Goal: Task Accomplishment & Management: Use online tool/utility

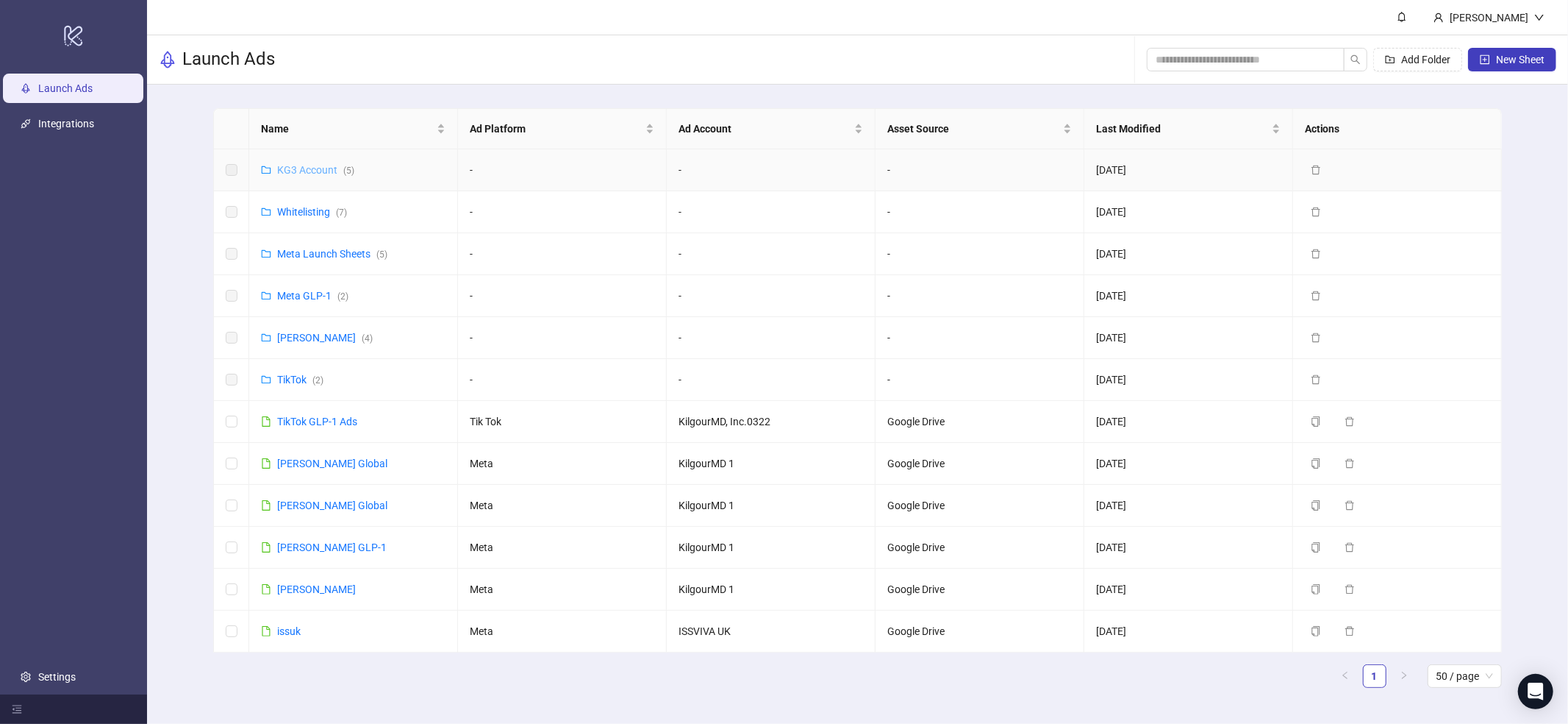
click at [312, 166] on link "KG3 Account ( 5 )" at bounding box center [316, 169] width 77 height 12
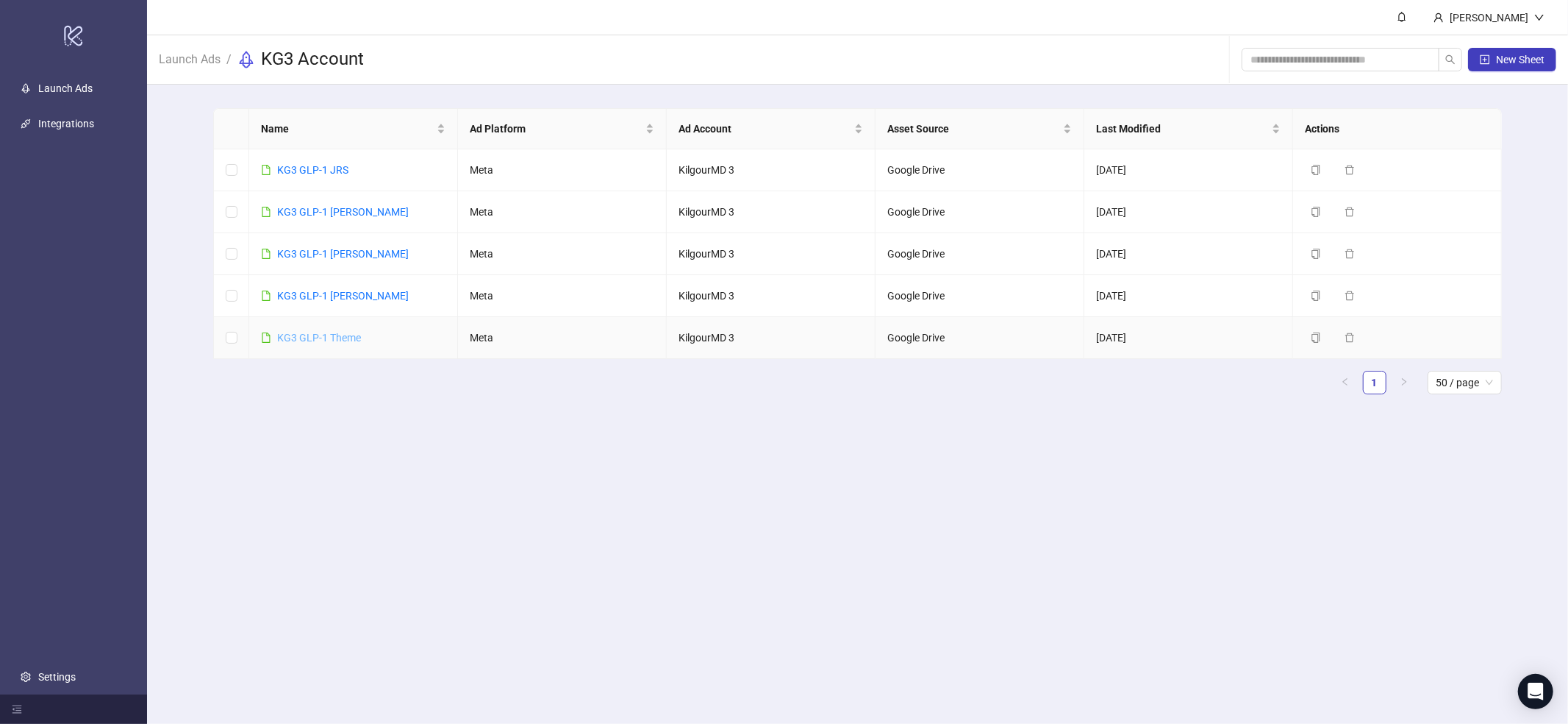
click at [334, 334] on link "KG3 GLP-1 Theme" at bounding box center [319, 337] width 84 height 12
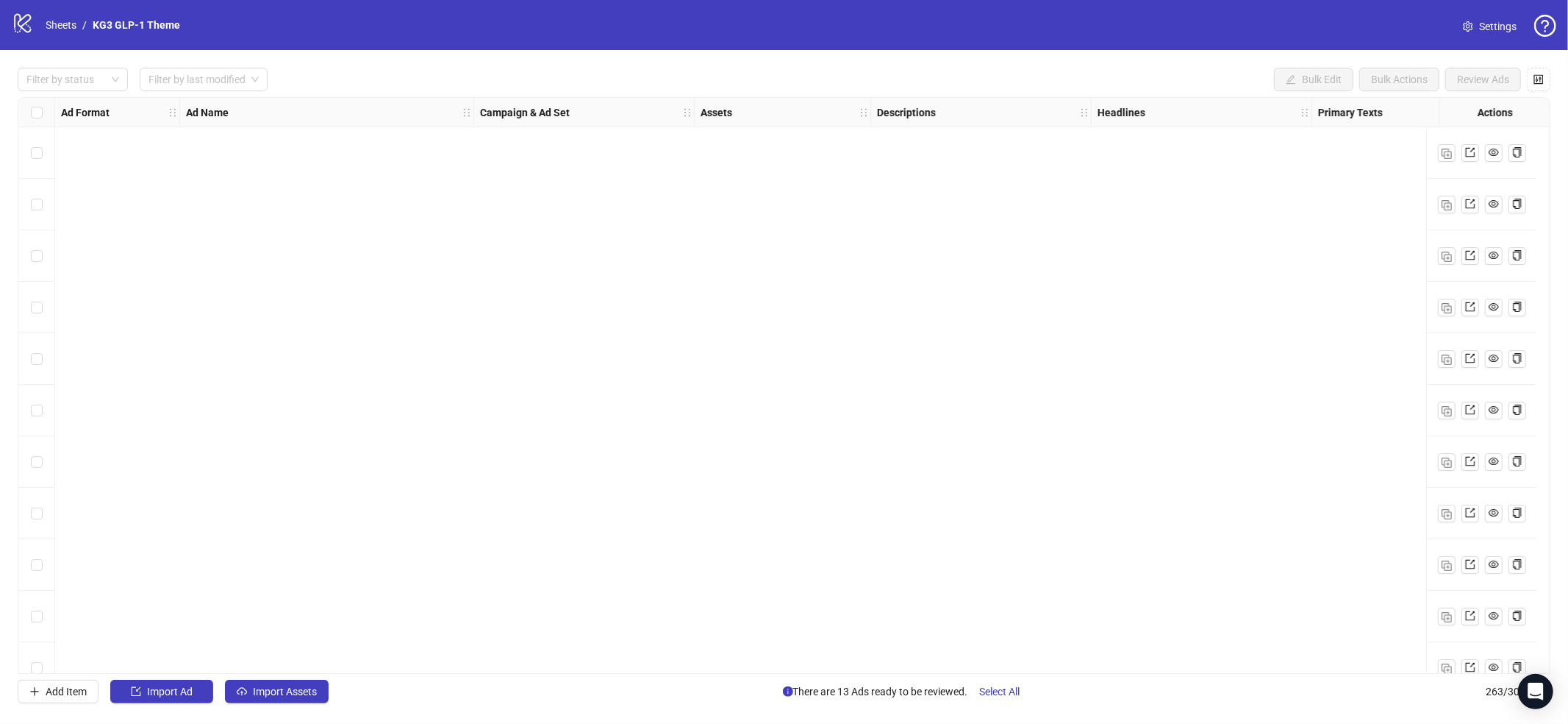
scroll to position [1093, 0]
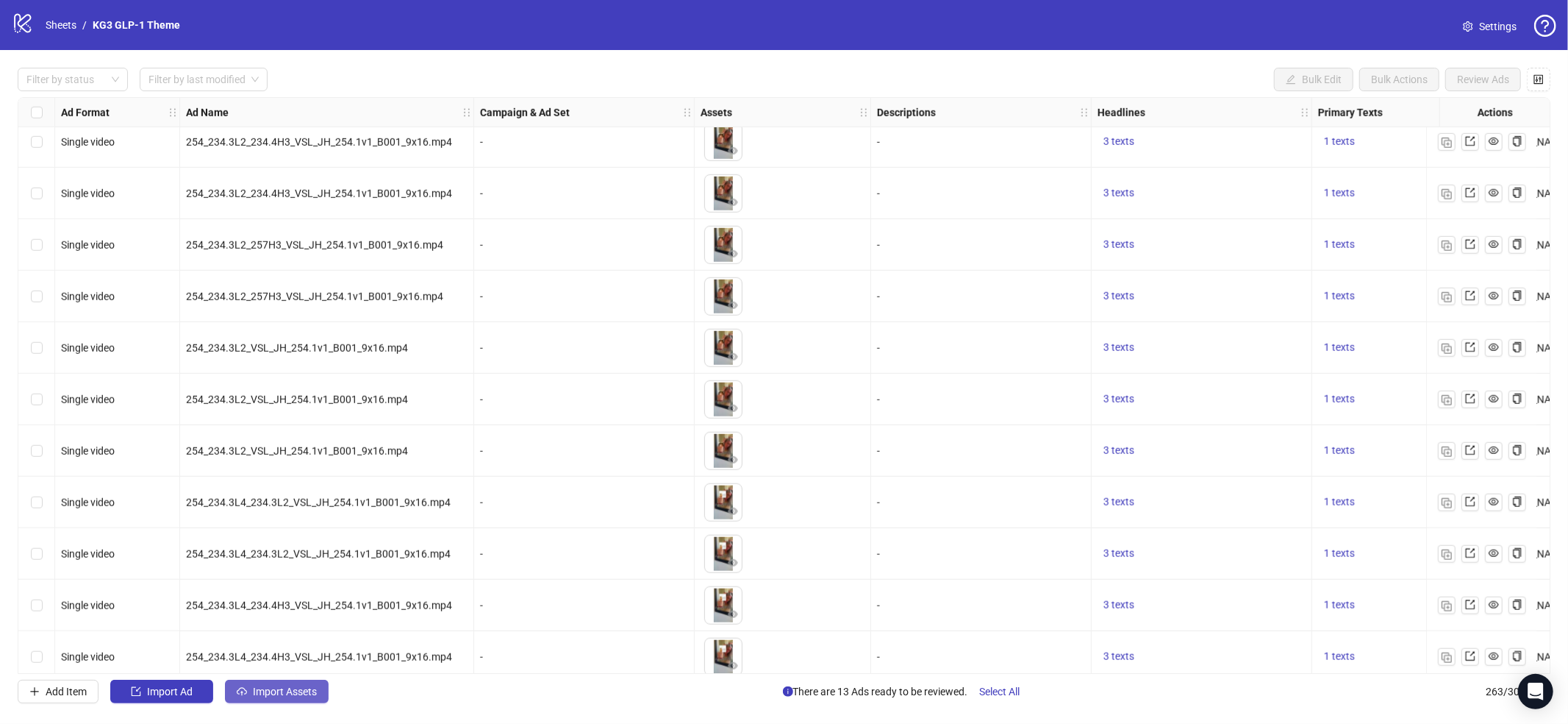
click at [286, 697] on span "Import Assets" at bounding box center [285, 691] width 64 height 12
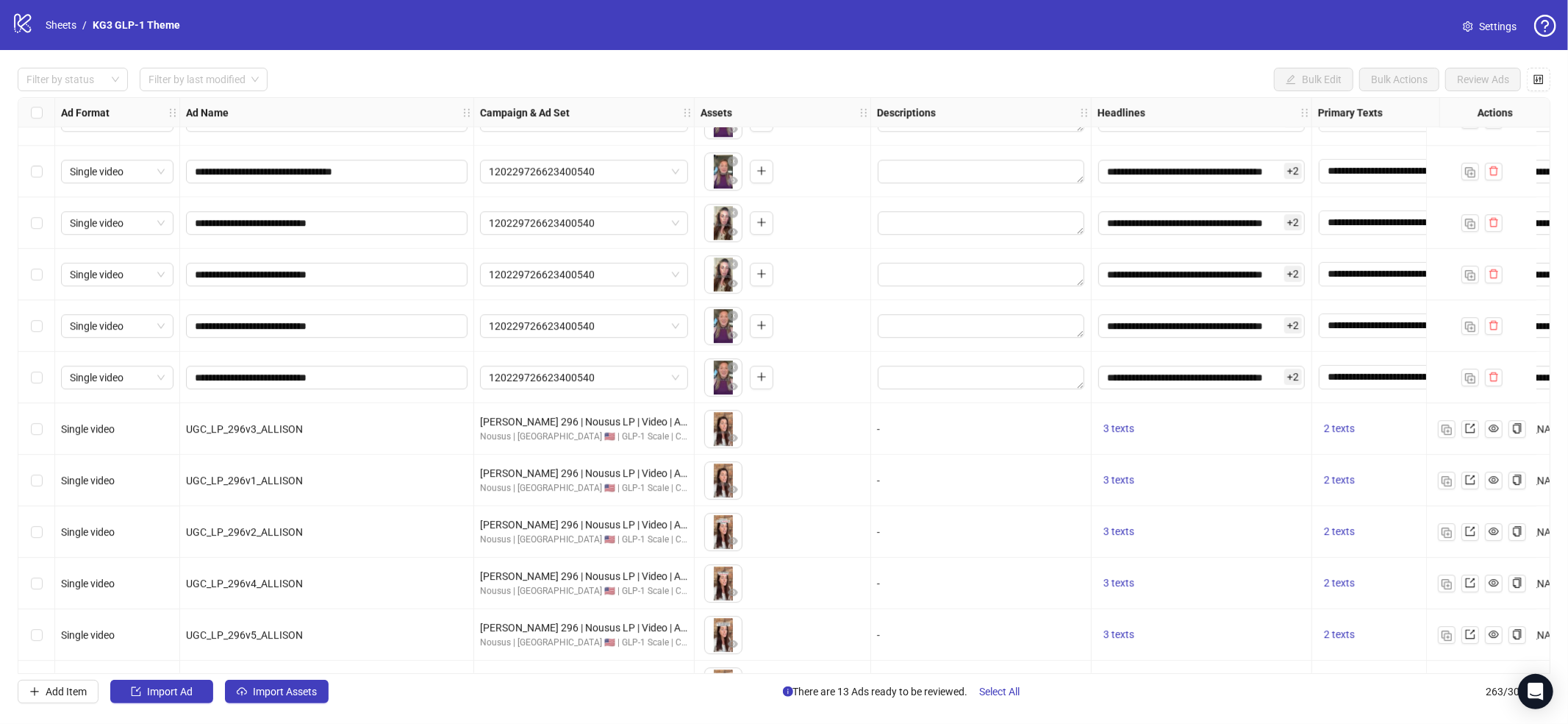
scroll to position [13003, 0]
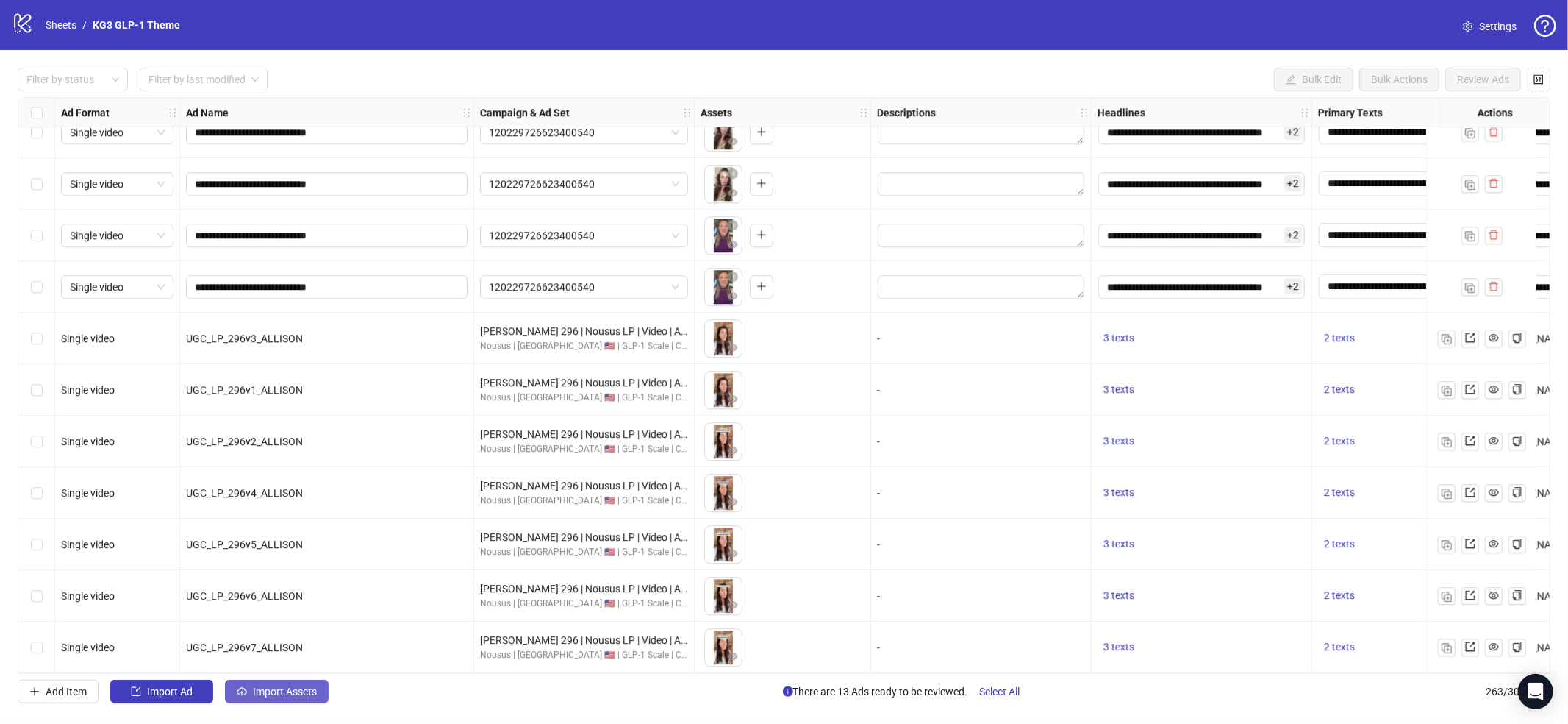
click at [284, 697] on span "Import Assets" at bounding box center [285, 691] width 64 height 12
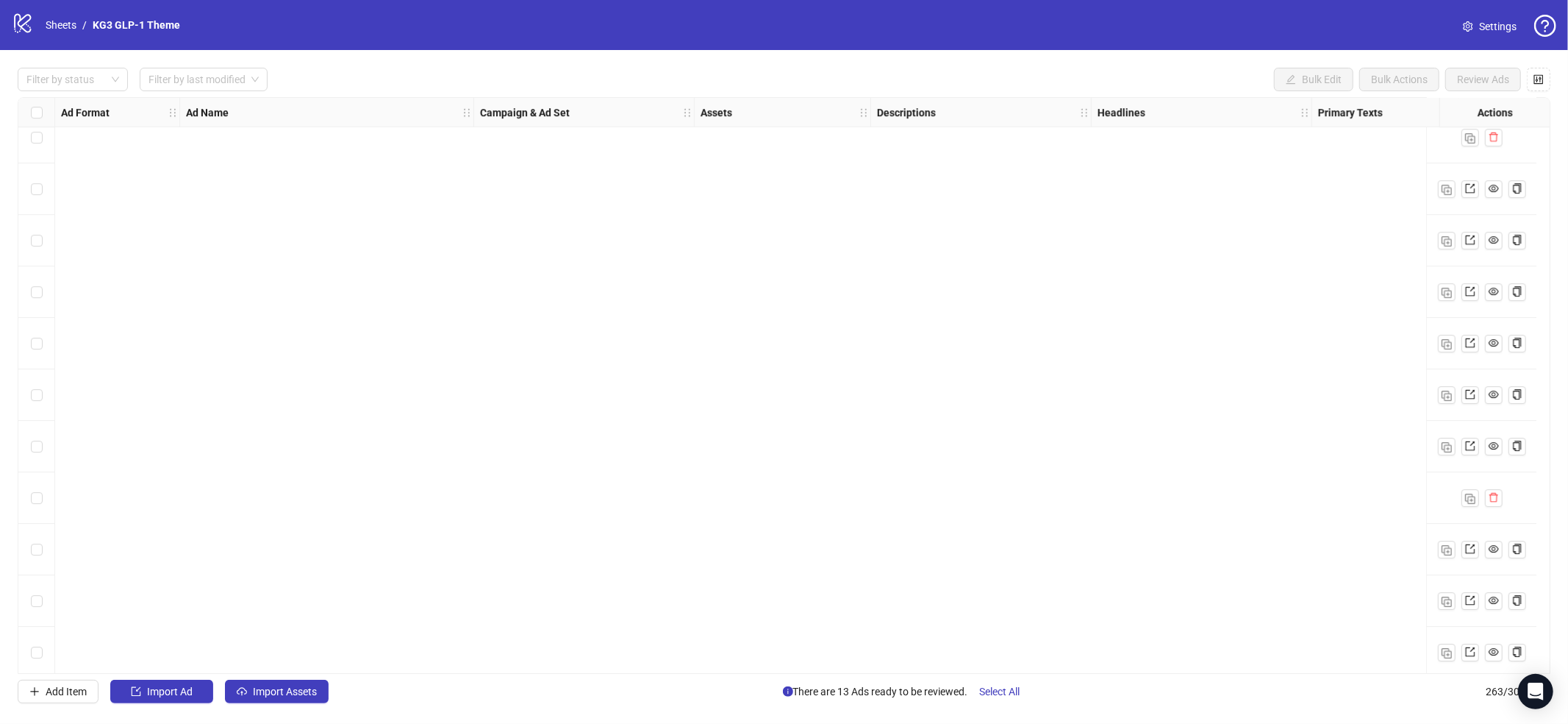
scroll to position [7804, 0]
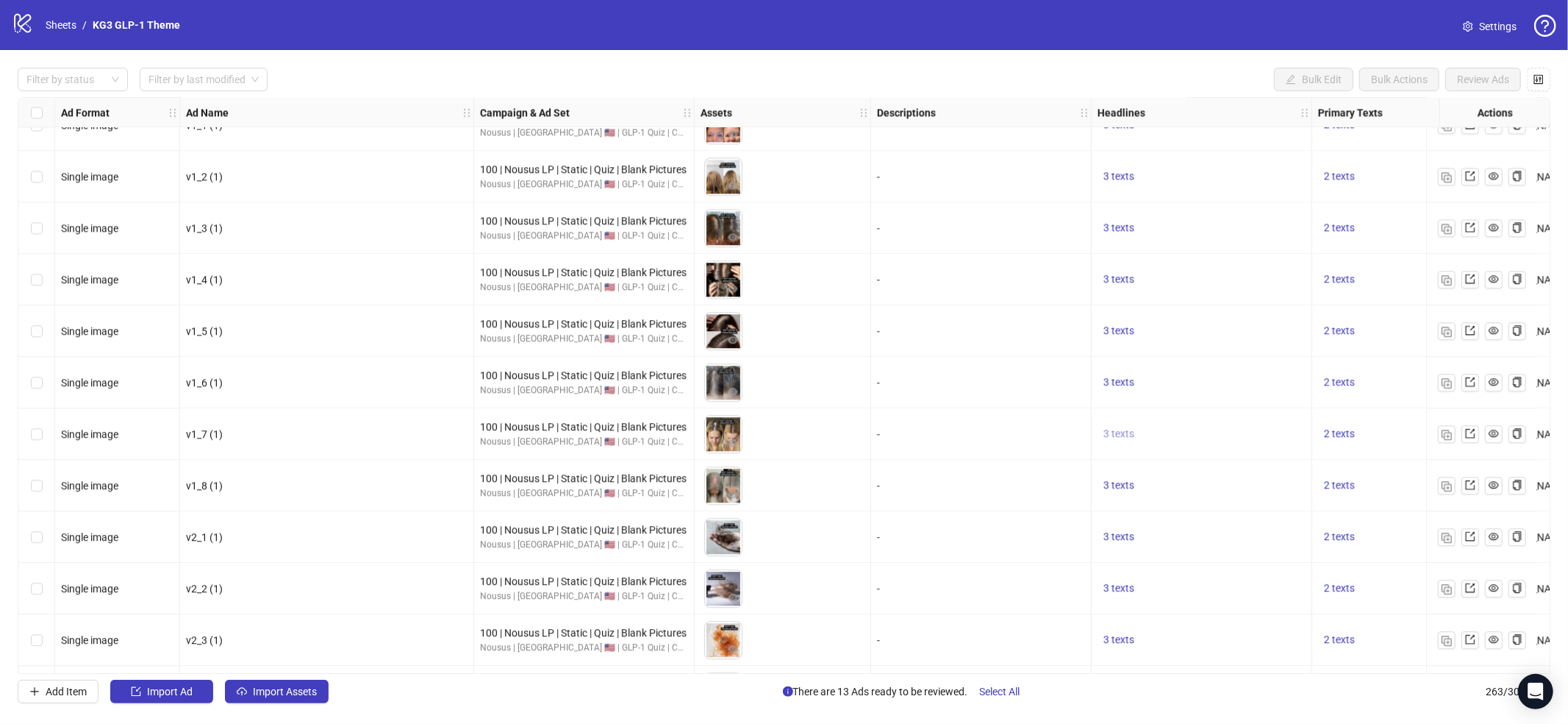
click at [1117, 430] on span "3 texts" at bounding box center [1119, 434] width 31 height 12
click at [1340, 424] on button "button" at bounding box center [1348, 421] width 24 height 24
click at [1449, 434] on img "button" at bounding box center [1447, 434] width 11 height 11
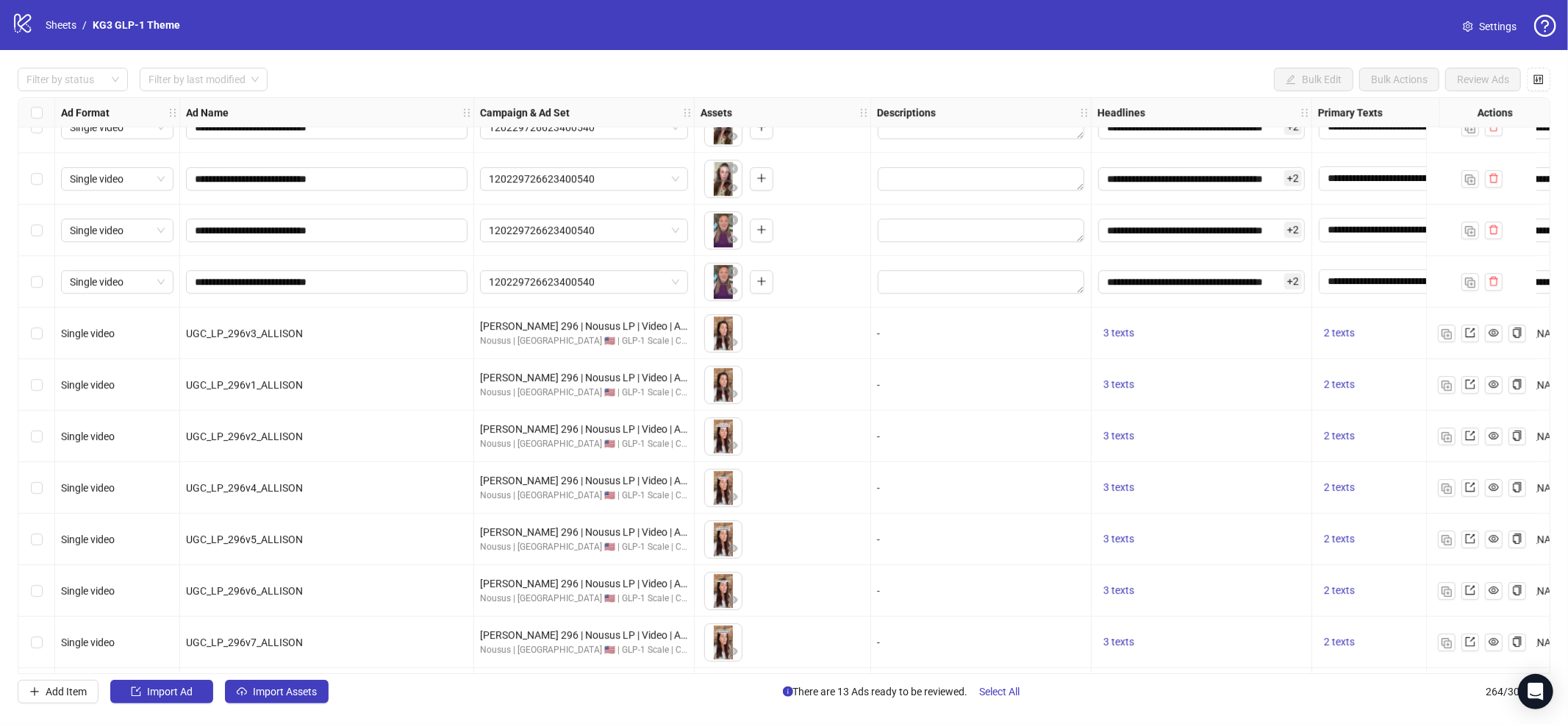
scroll to position [13055, 0]
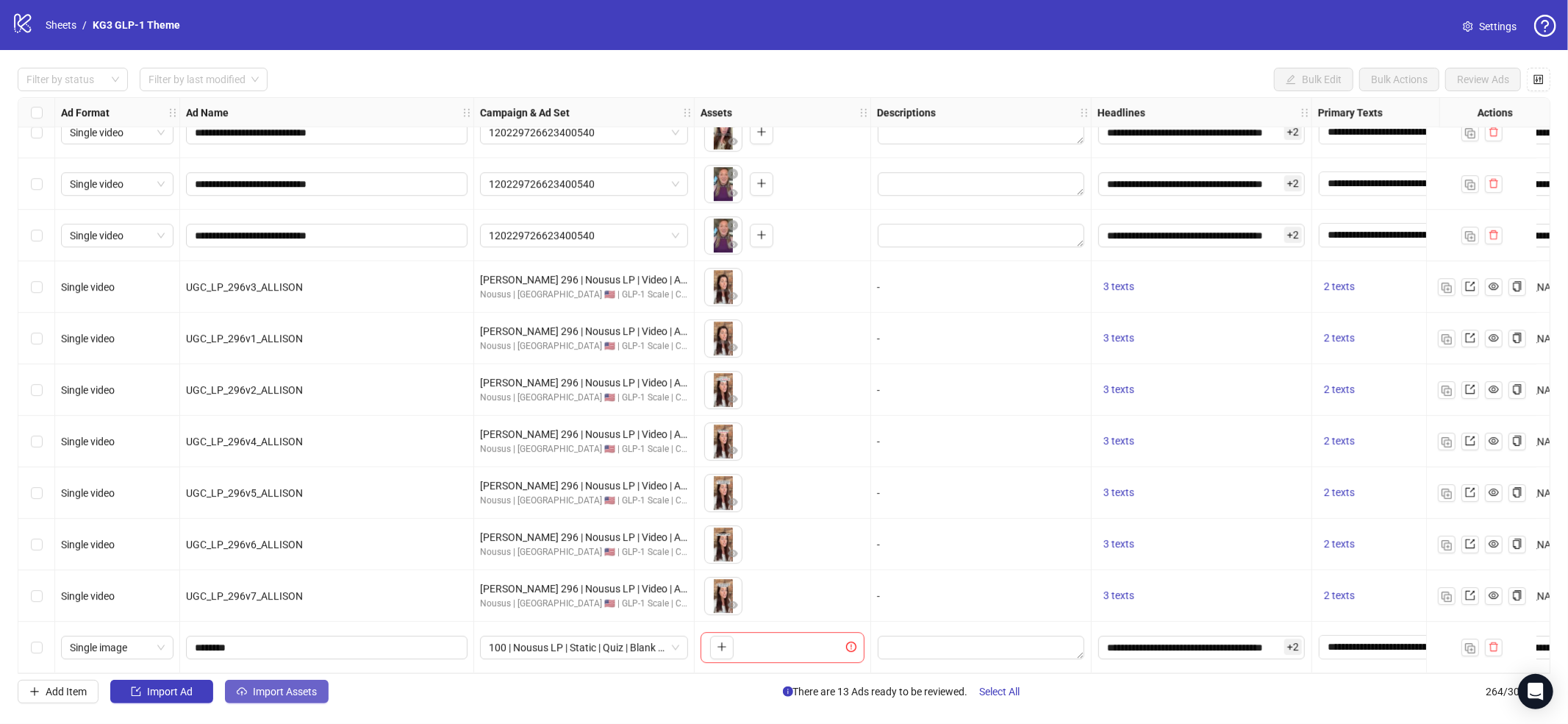
click at [295, 699] on button "Import Assets" at bounding box center [277, 691] width 104 height 24
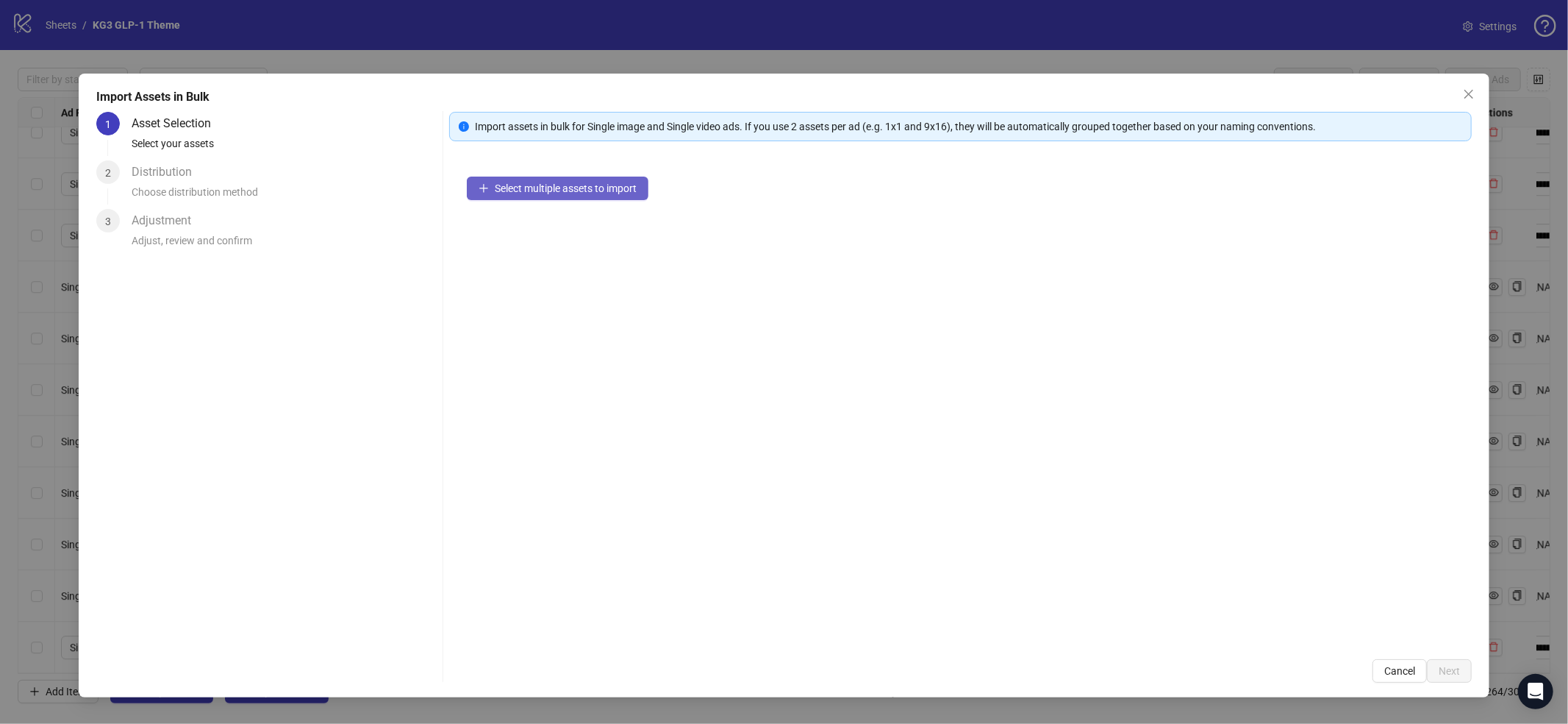
click at [520, 187] on span "Select multiple assets to import" at bounding box center [566, 188] width 142 height 12
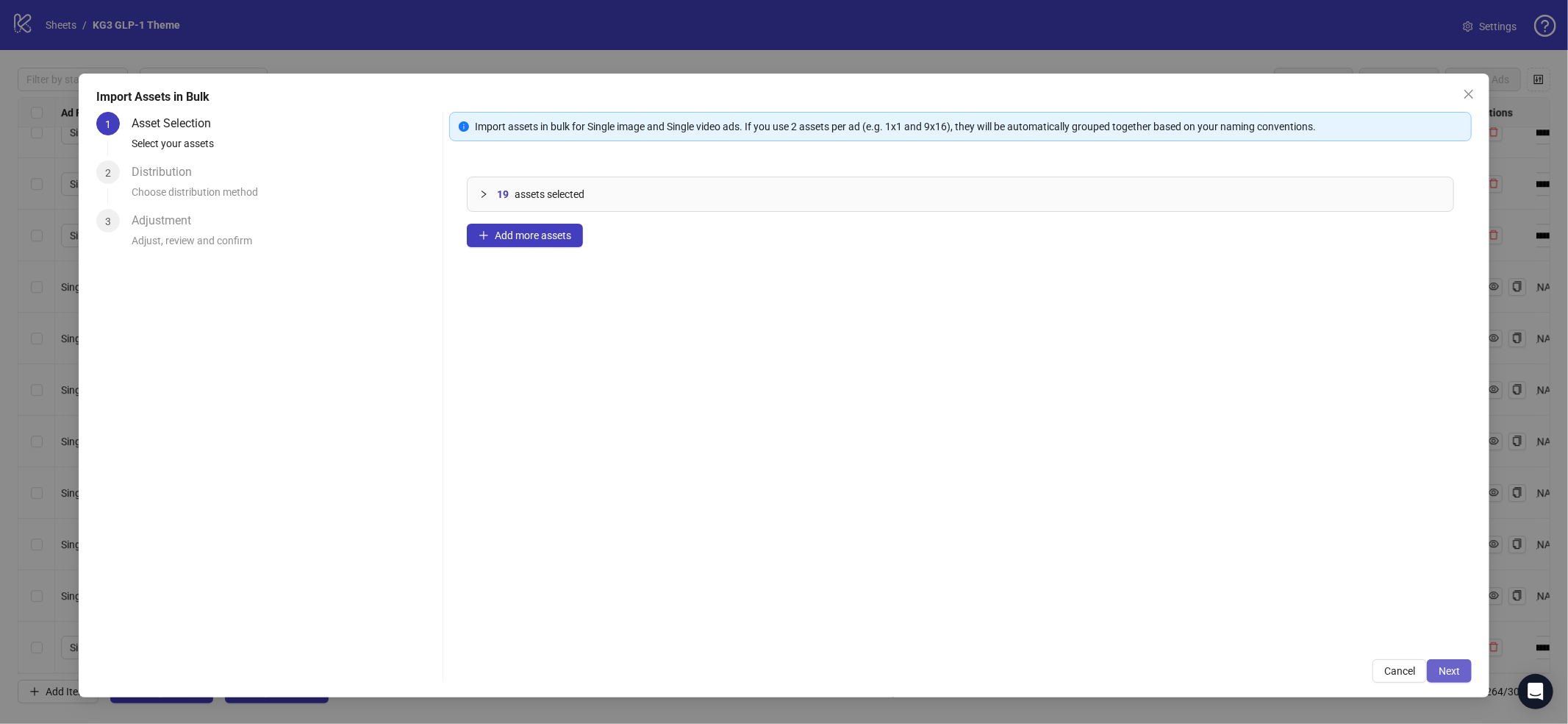
click at [1443, 671] on span "Next" at bounding box center [1450, 671] width 21 height 12
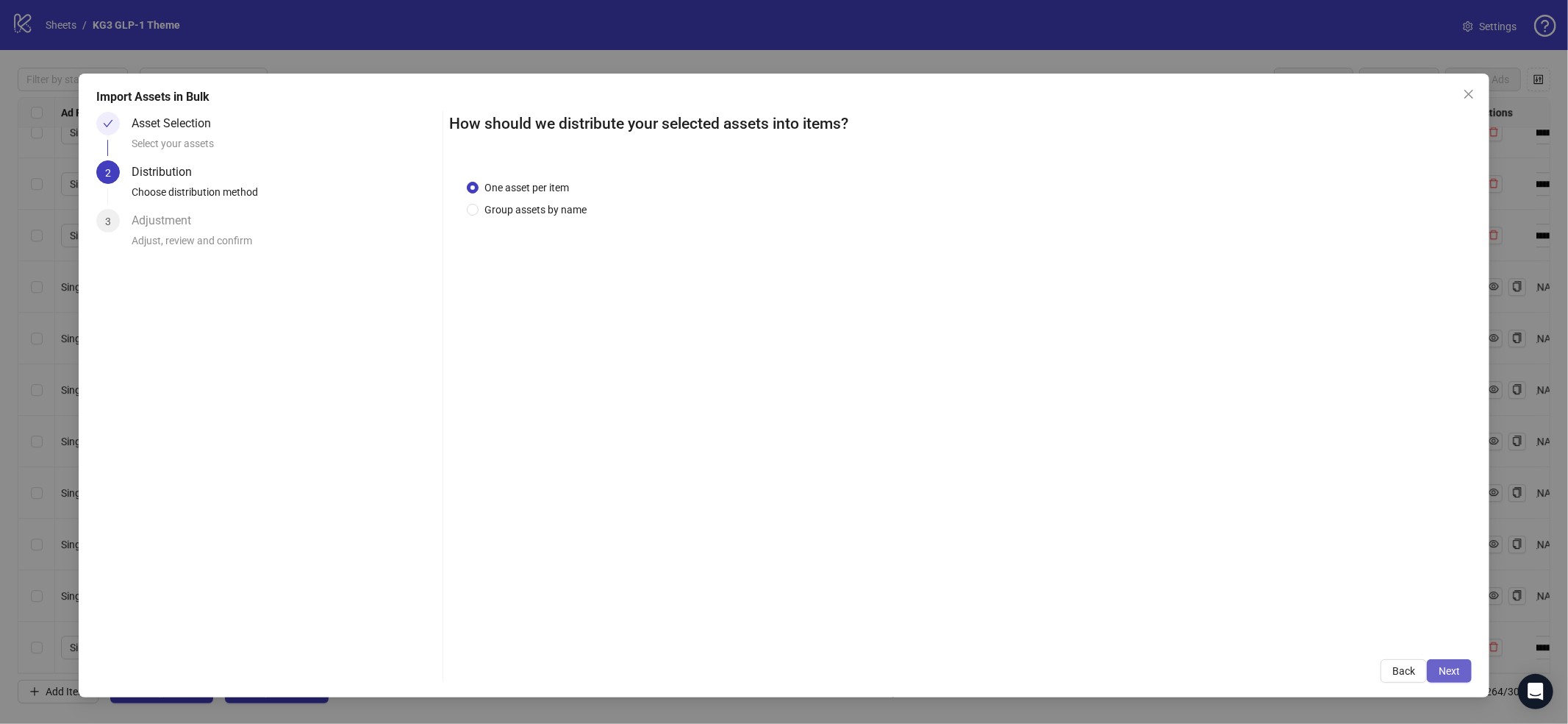
click at [1452, 674] on span "Next" at bounding box center [1450, 671] width 21 height 12
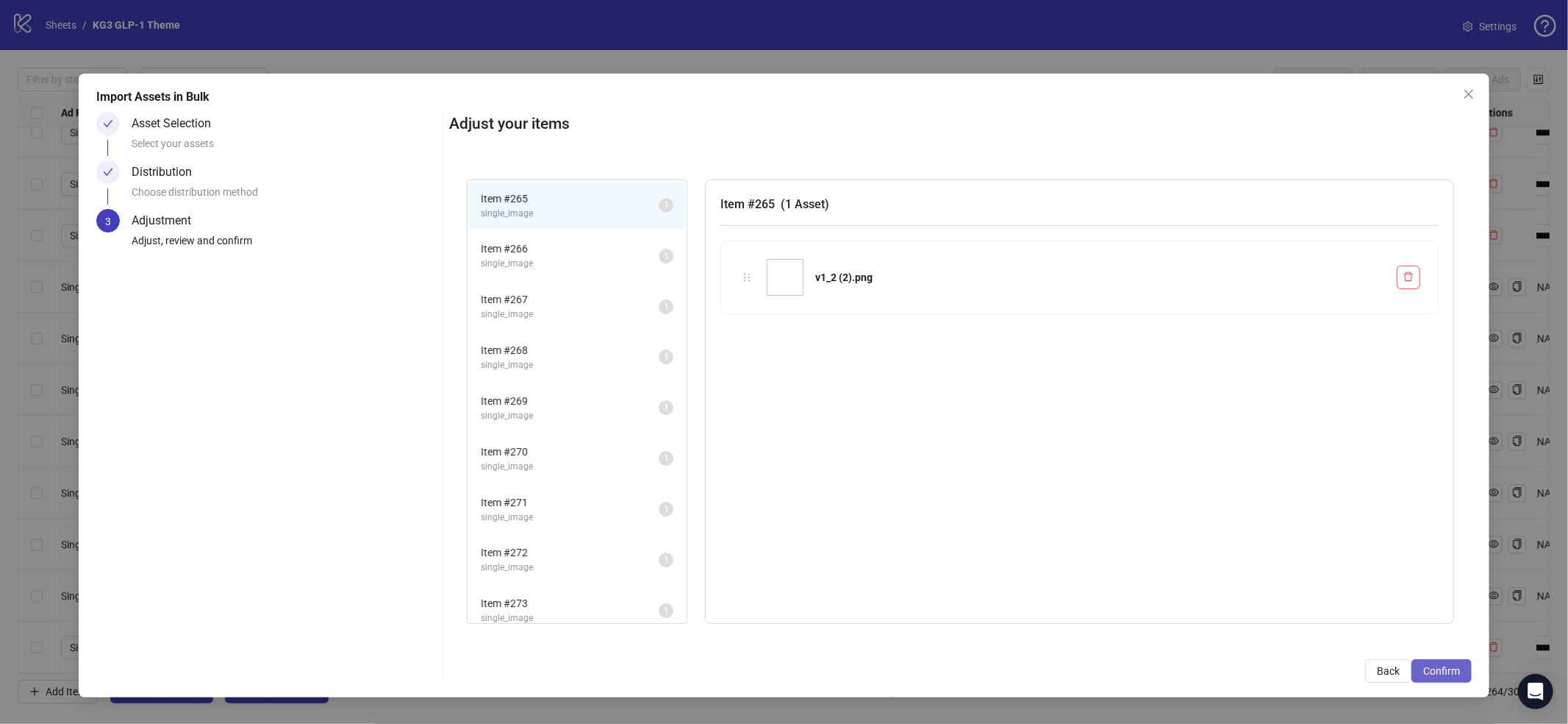
click at [1449, 671] on span "Confirm" at bounding box center [1441, 671] width 37 height 12
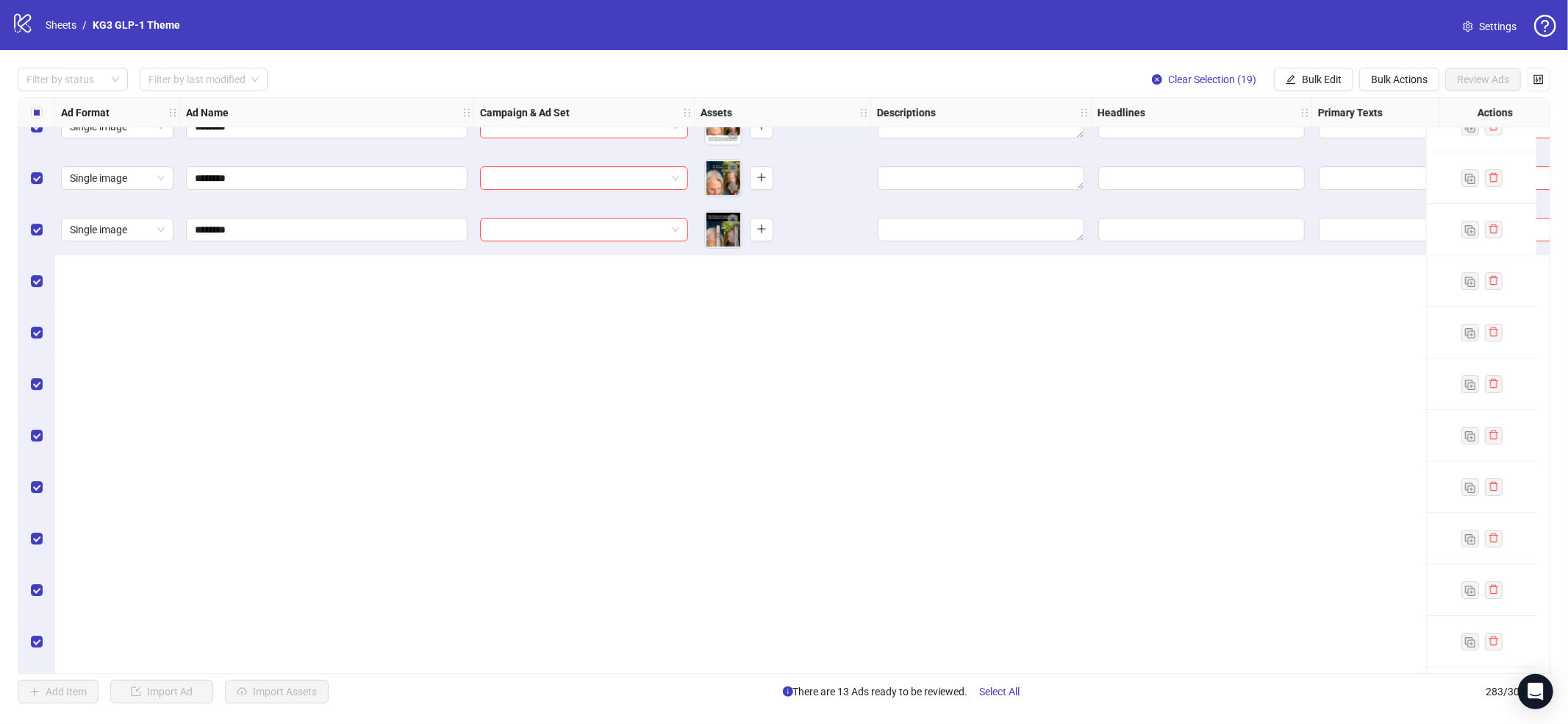
scroll to position [13121, 0]
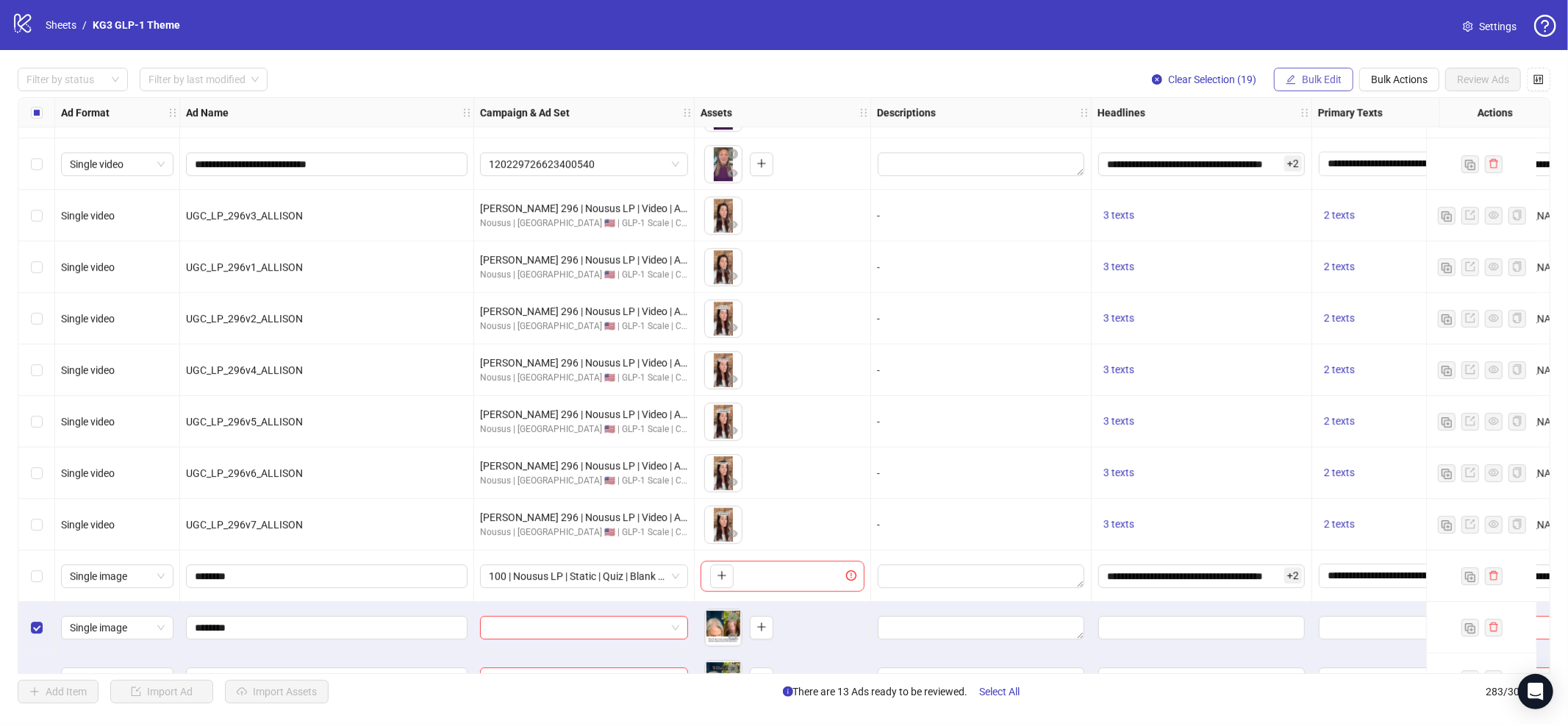
click at [1315, 80] on span "Bulk Edit" at bounding box center [1322, 79] width 39 height 12
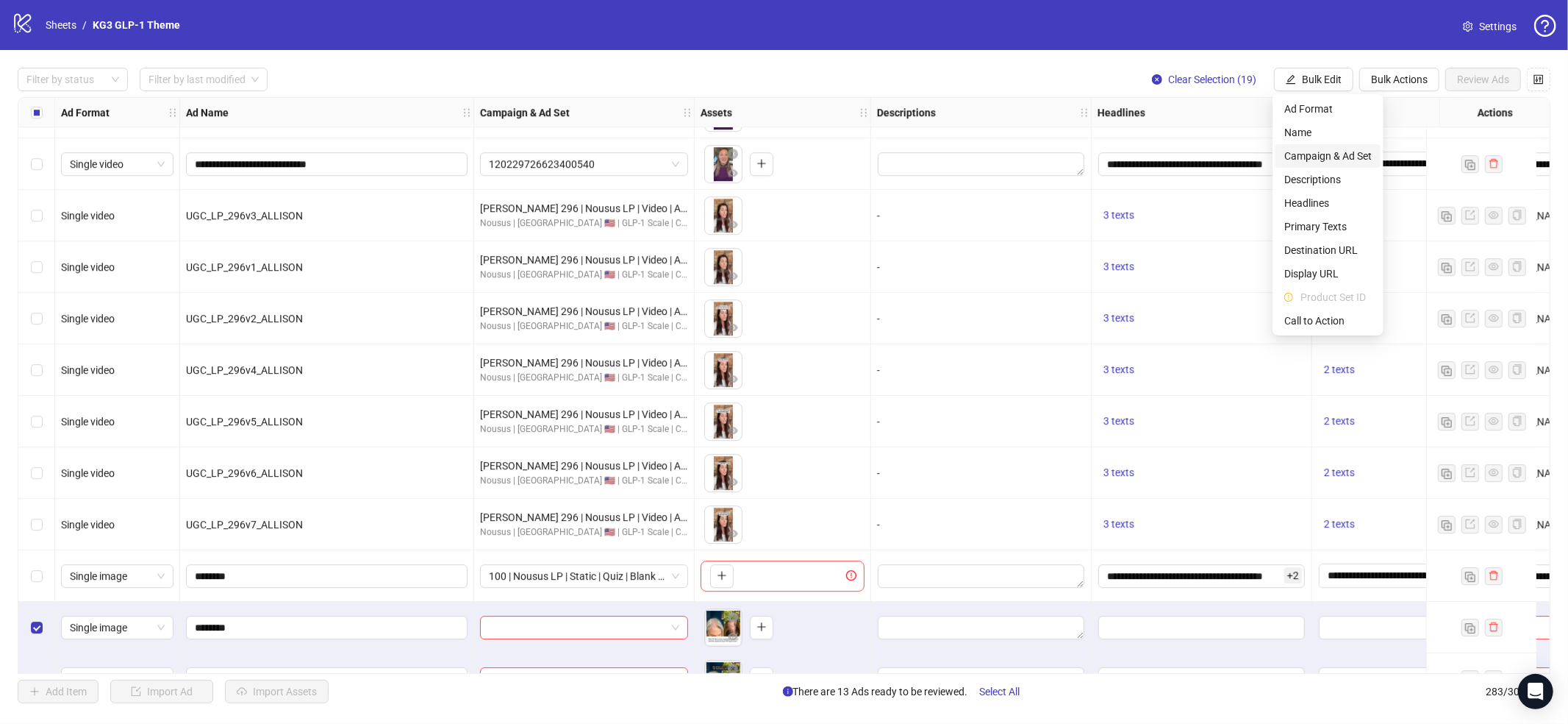
click at [1307, 154] on span "Campaign & Ad Set" at bounding box center [1328, 156] width 87 height 16
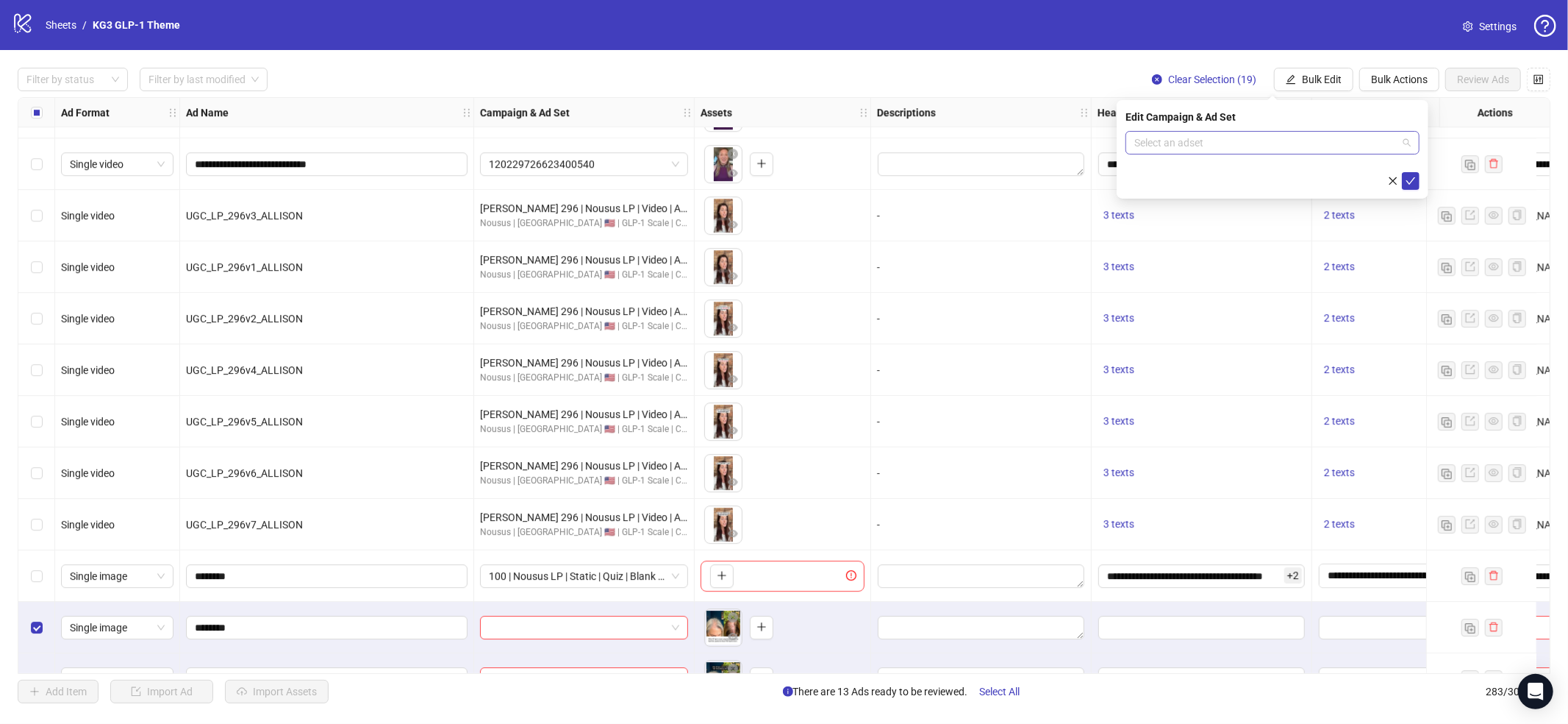
click at [1266, 139] on input "search" at bounding box center [1266, 142] width 263 height 22
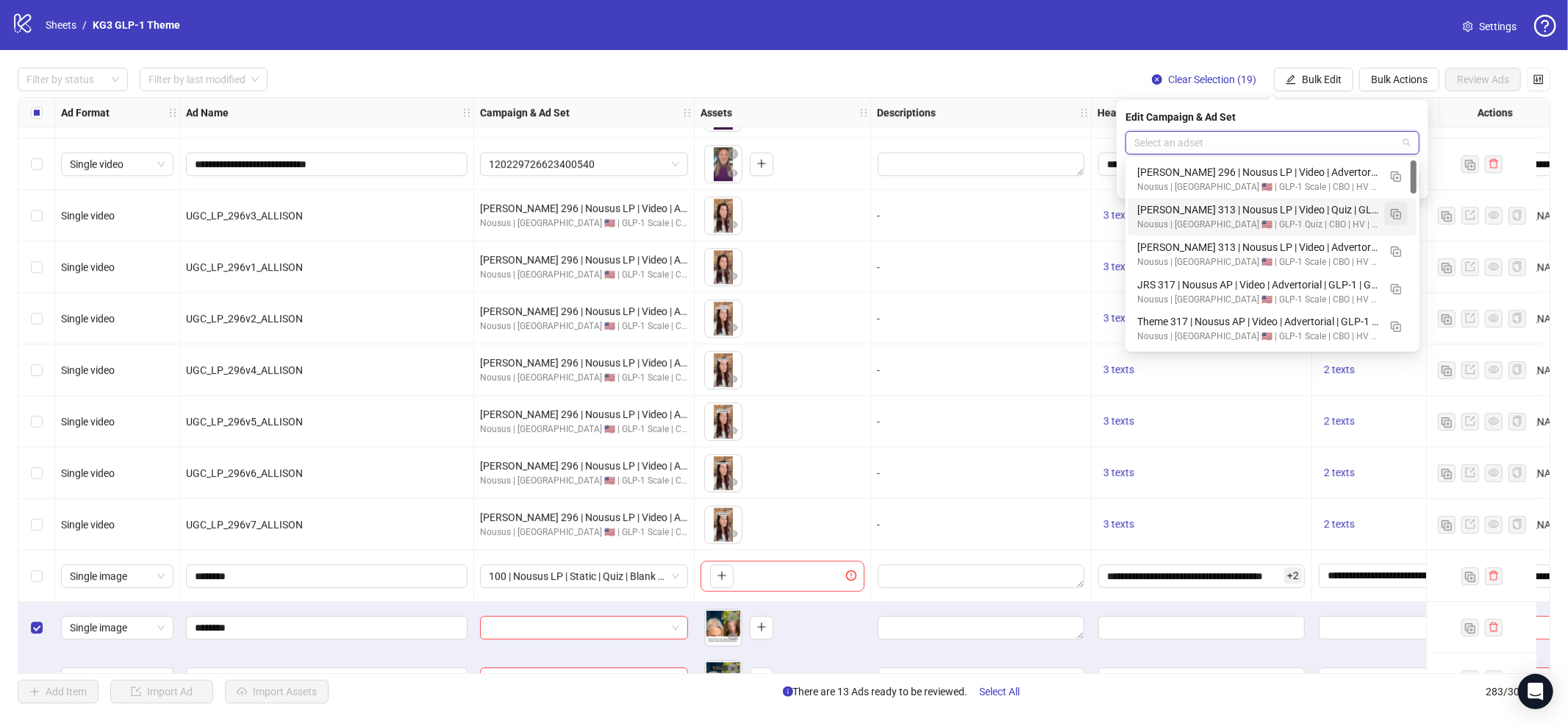
click at [1396, 214] on img "button" at bounding box center [1396, 214] width 11 height 11
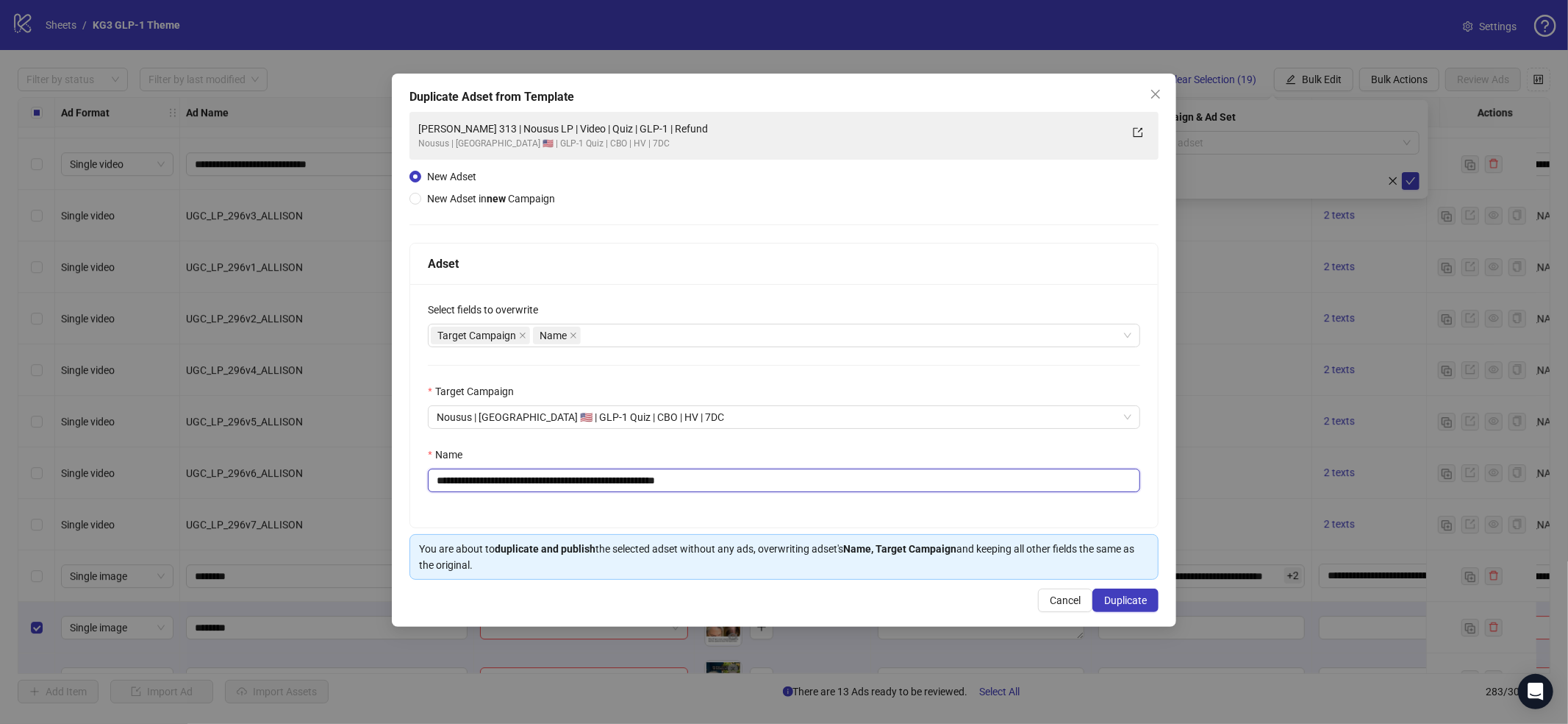
click at [652, 485] on input "**********" at bounding box center [784, 480] width 712 height 24
paste input "text"
type input "**********"
click at [1136, 603] on span "Duplicate" at bounding box center [1126, 601] width 43 height 12
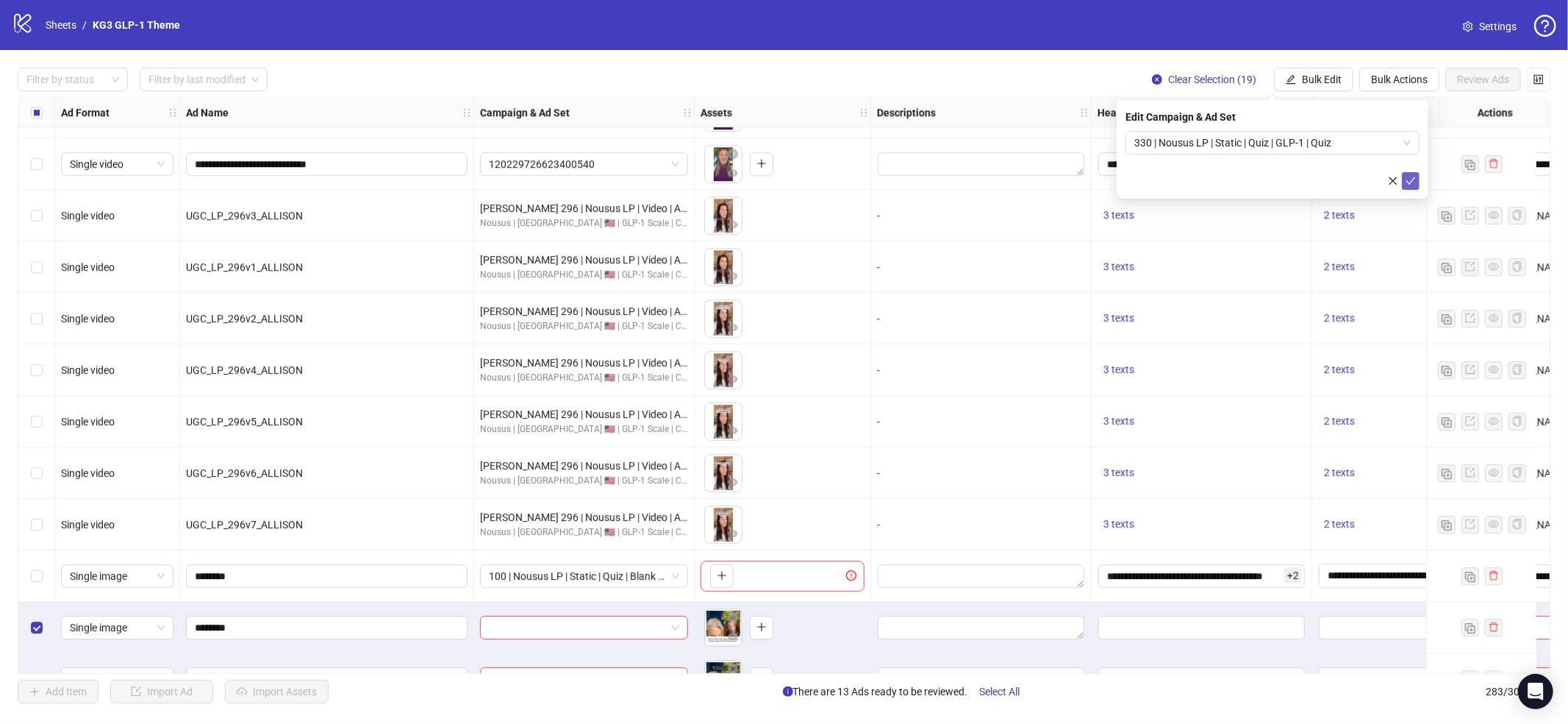
click at [1413, 184] on icon "check" at bounding box center [1411, 181] width 11 height 11
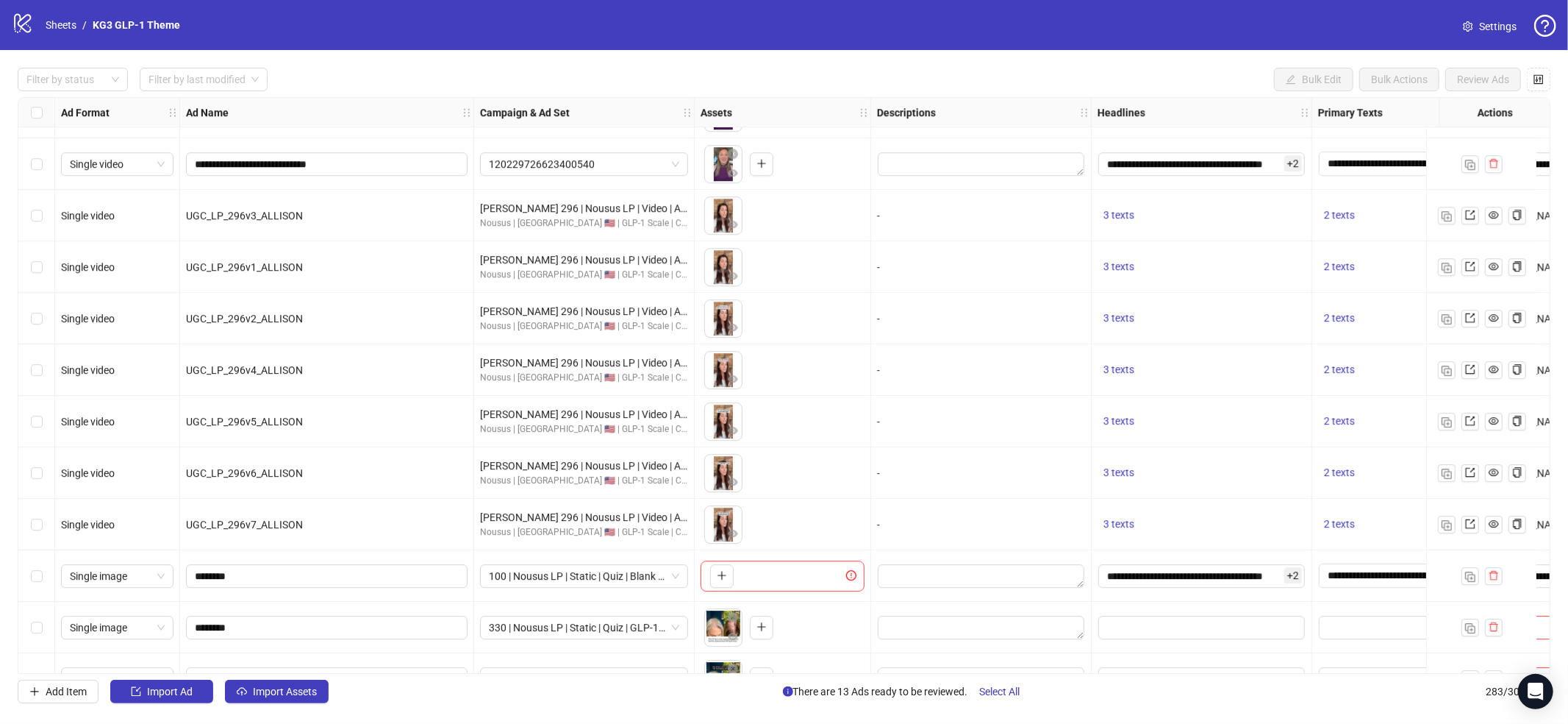
click at [25, 578] on div "Select row 264" at bounding box center [36, 576] width 37 height 52
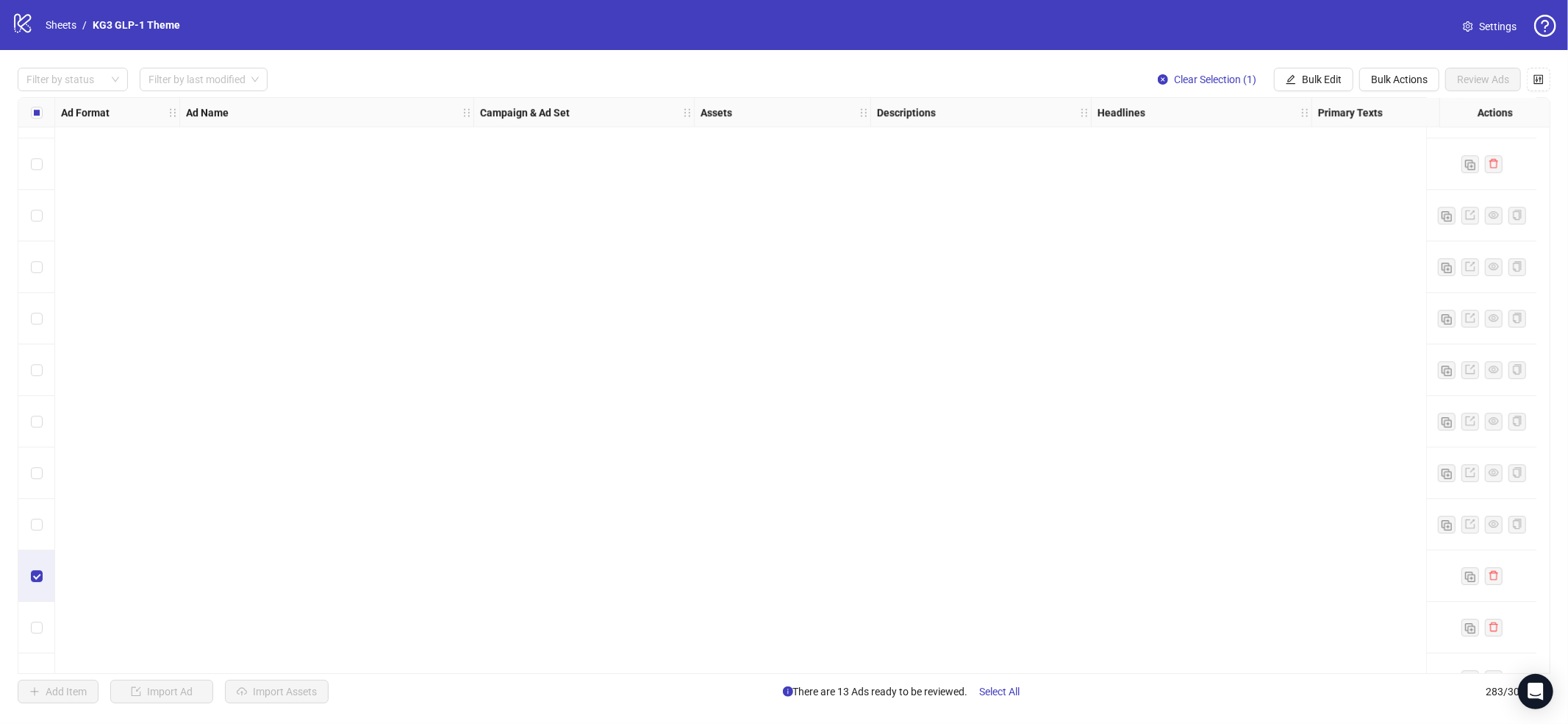
scroll to position [14033, 0]
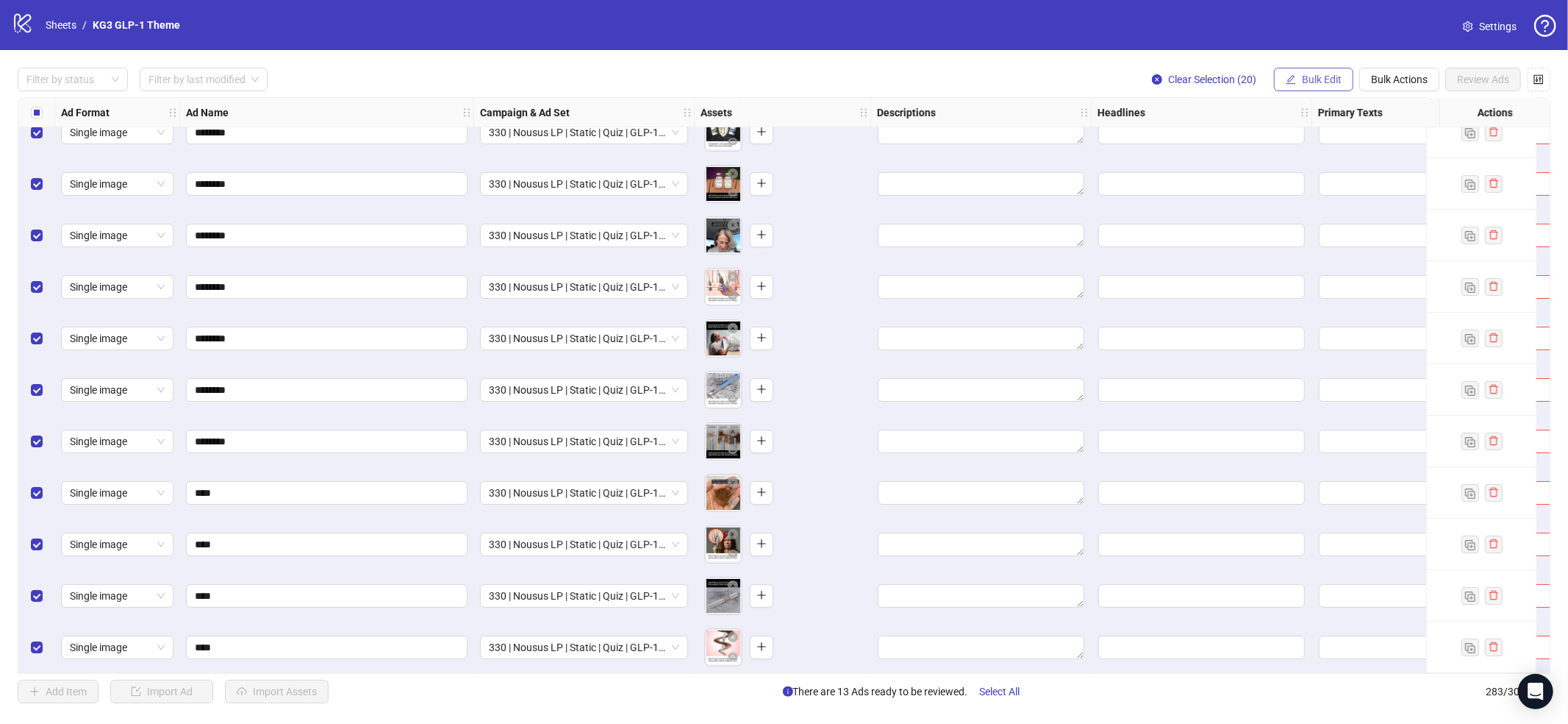
click at [1310, 77] on span "Bulk Edit" at bounding box center [1322, 79] width 39 height 12
click at [1326, 156] on span "Campaign & Ad Set" at bounding box center [1328, 156] width 87 height 16
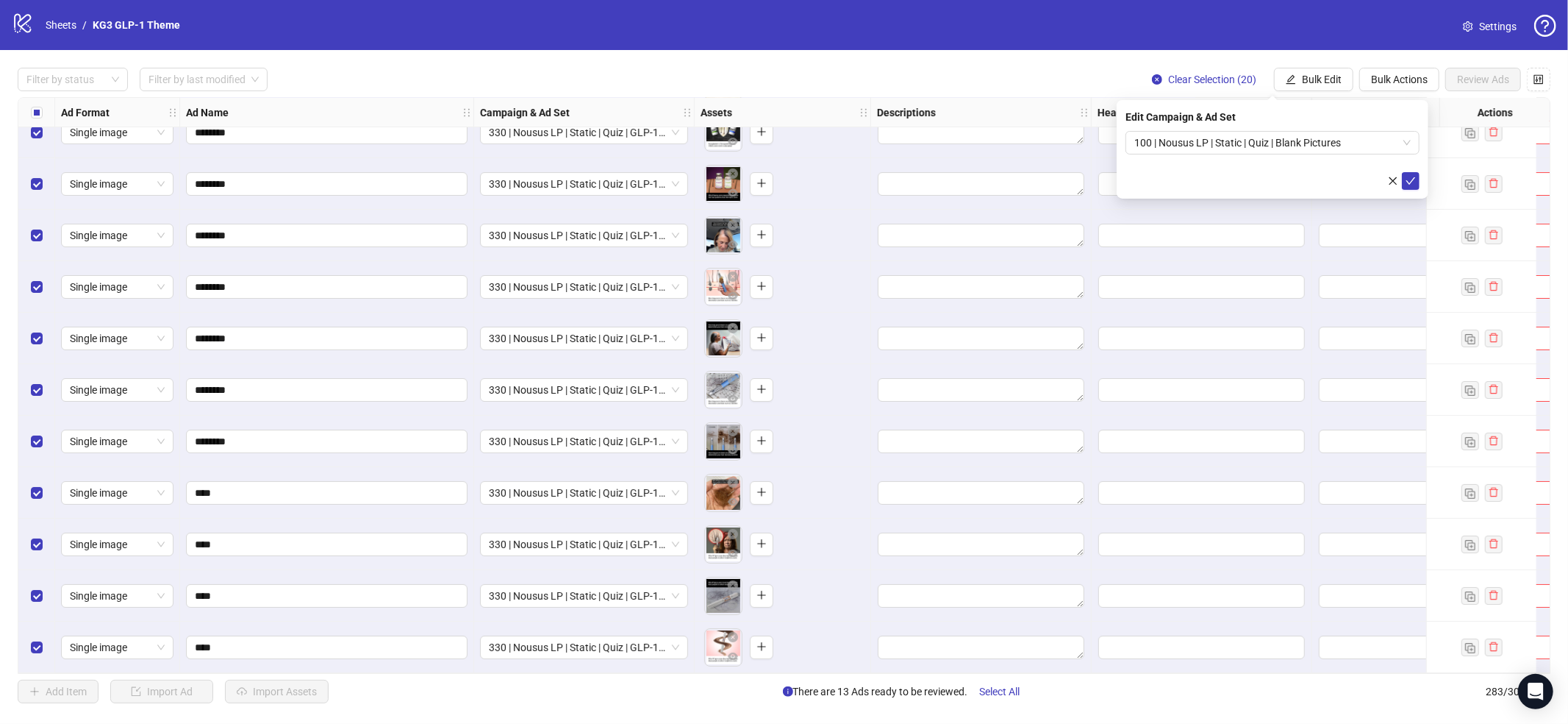
drag, startPoint x: 1394, startPoint y: 178, endPoint x: 1324, endPoint y: 92, distance: 110.9
click at [1394, 177] on icon "close" at bounding box center [1393, 181] width 11 height 11
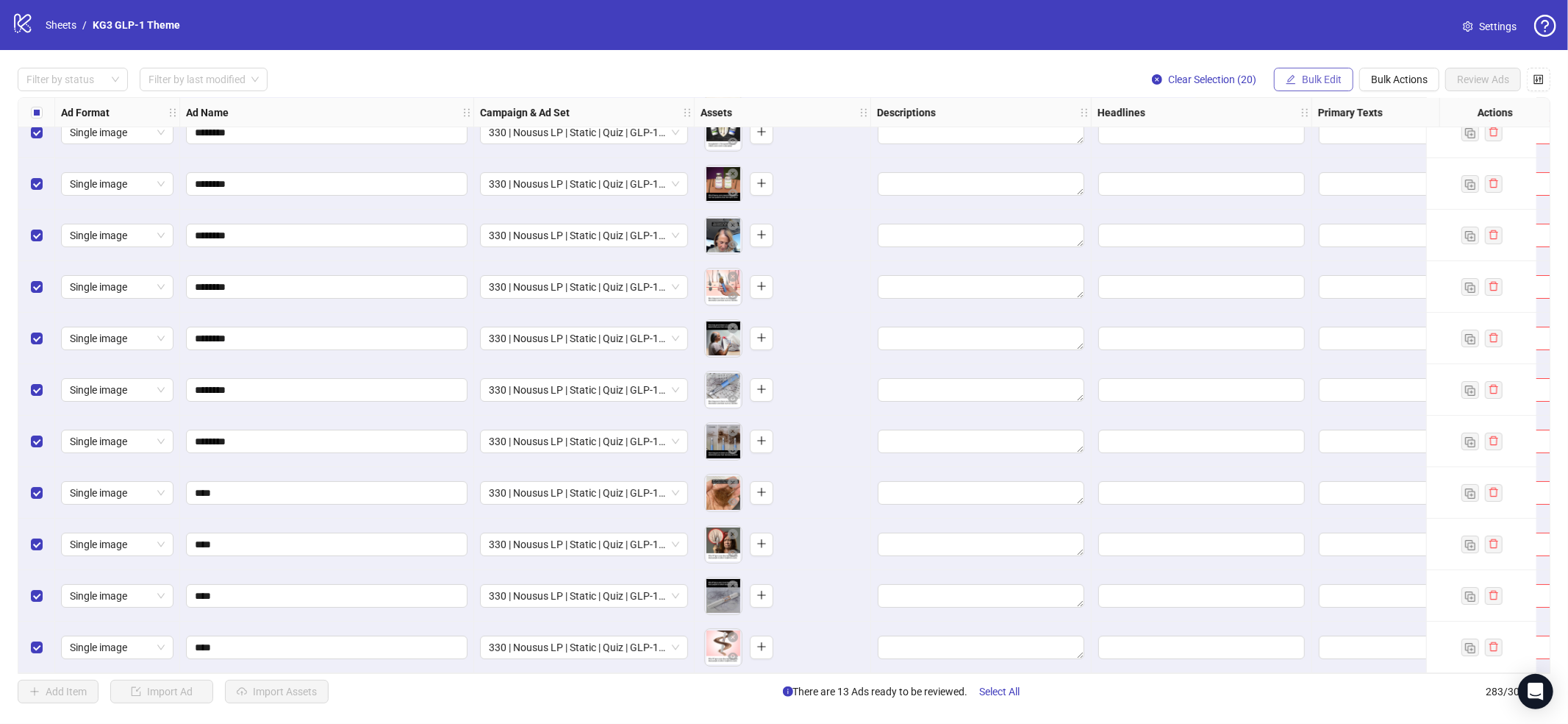
click at [1290, 72] on button "Bulk Edit" at bounding box center [1314, 79] width 80 height 24
click at [1320, 222] on span "Primary Texts" at bounding box center [1328, 227] width 87 height 16
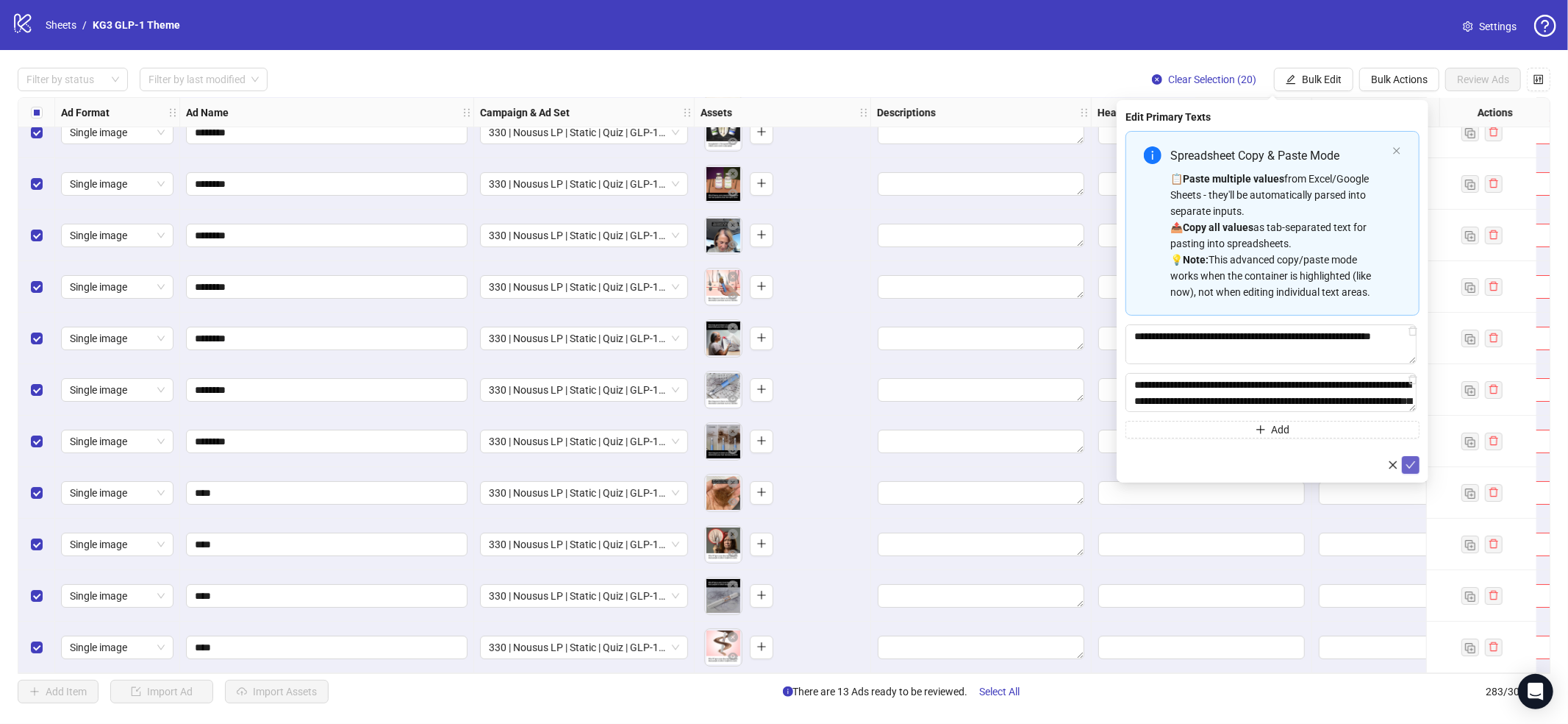
drag, startPoint x: 1413, startPoint y: 458, endPoint x: 1404, endPoint y: 406, distance: 52.8
click at [1413, 458] on button "submit" at bounding box center [1410, 464] width 17 height 17
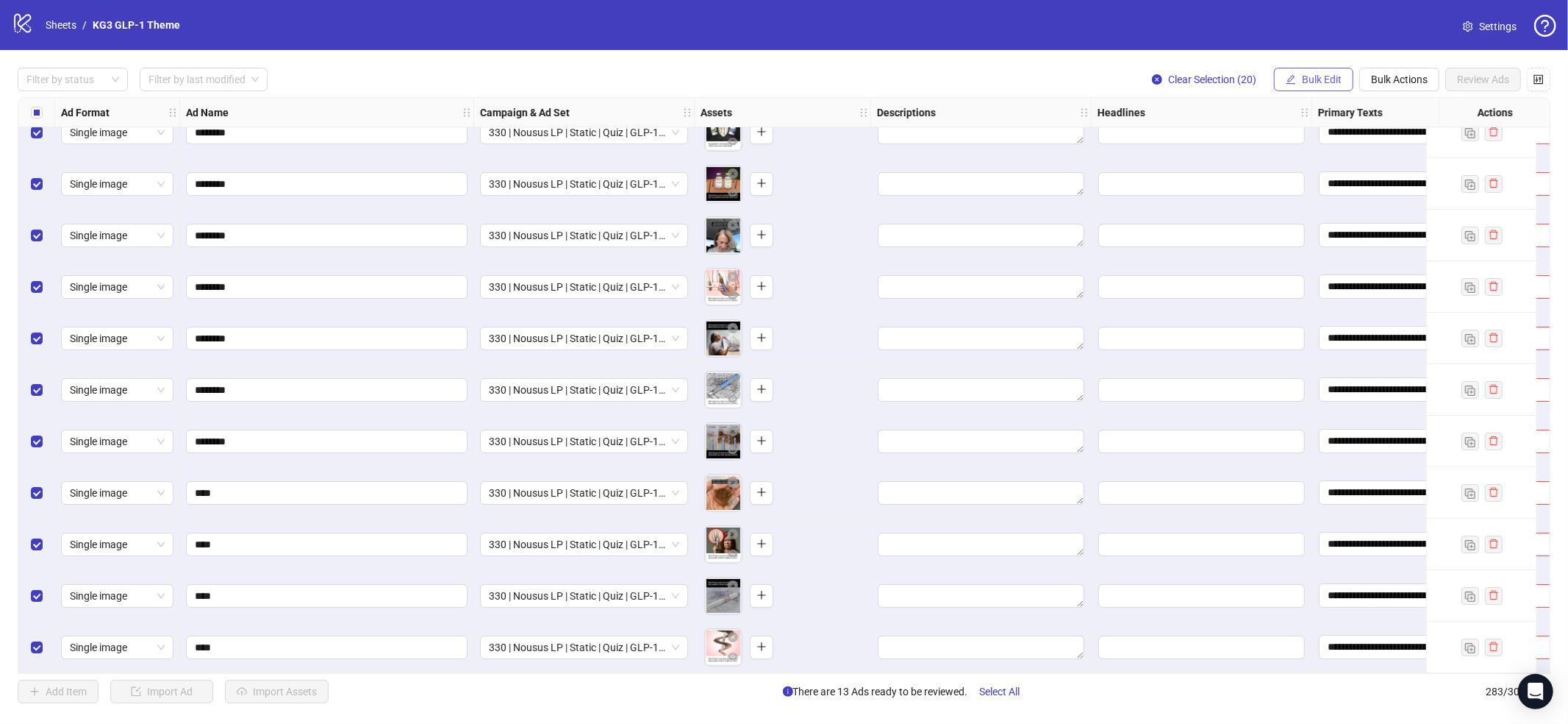
click at [1310, 76] on span "Bulk Edit" at bounding box center [1322, 79] width 39 height 12
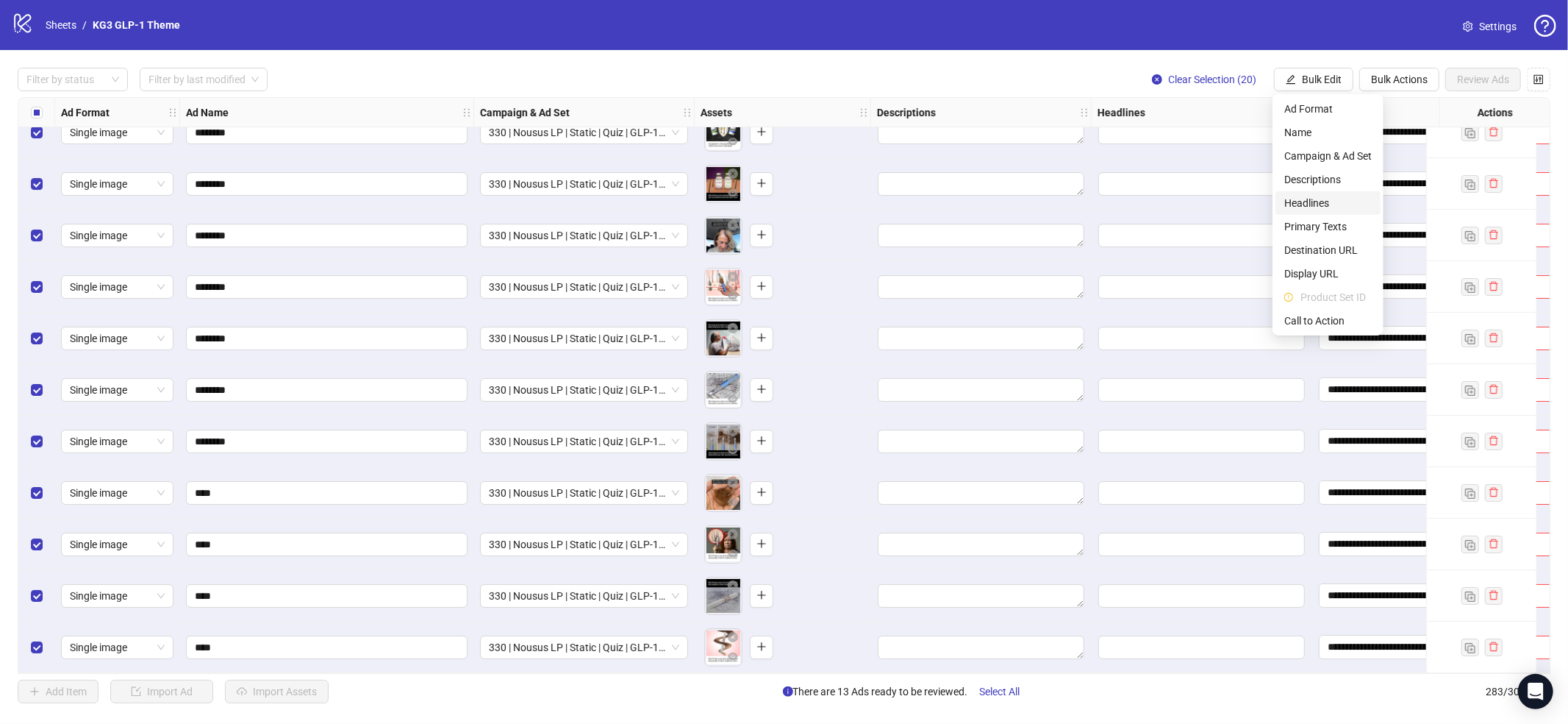
click at [1307, 203] on span "Headlines" at bounding box center [1328, 203] width 87 height 16
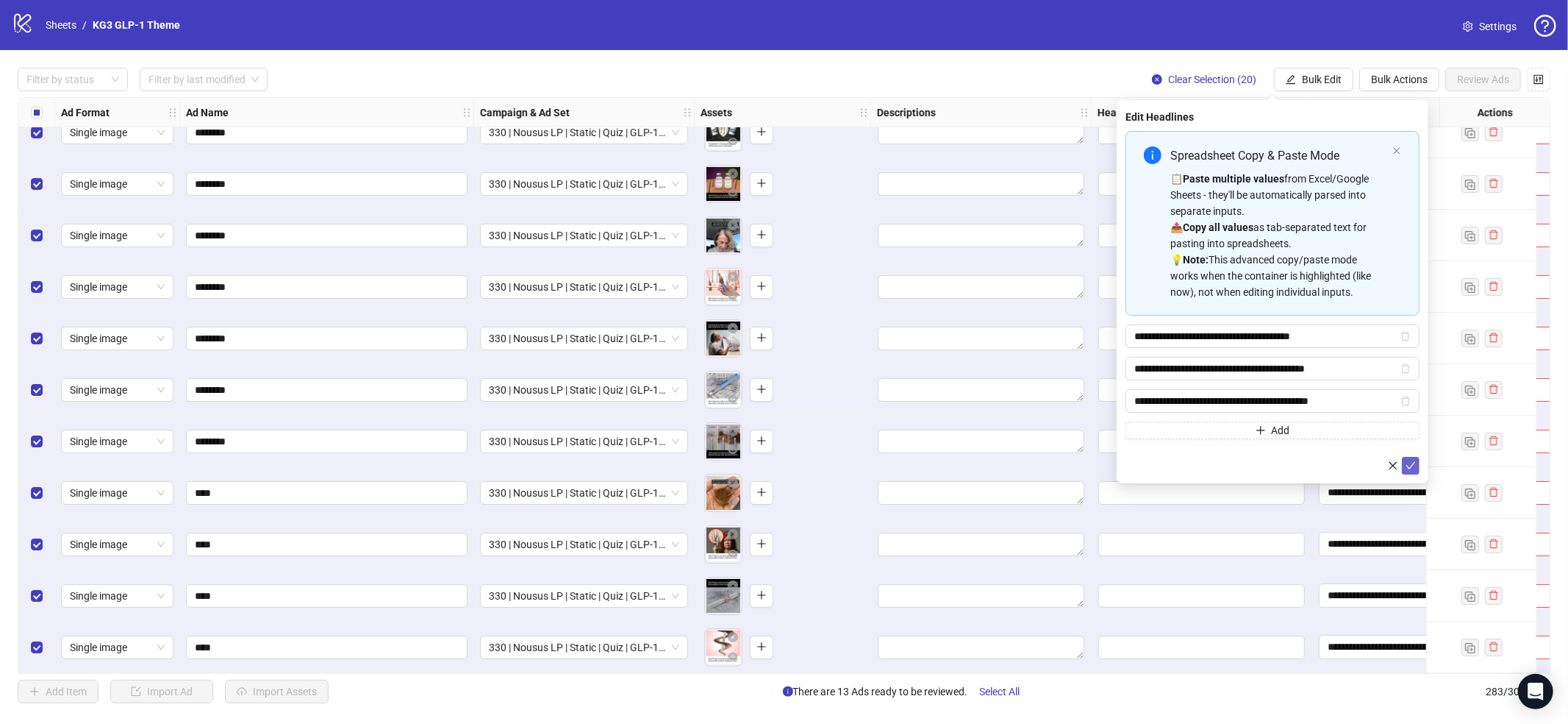
click at [1412, 463] on icon "check" at bounding box center [1411, 466] width 11 height 11
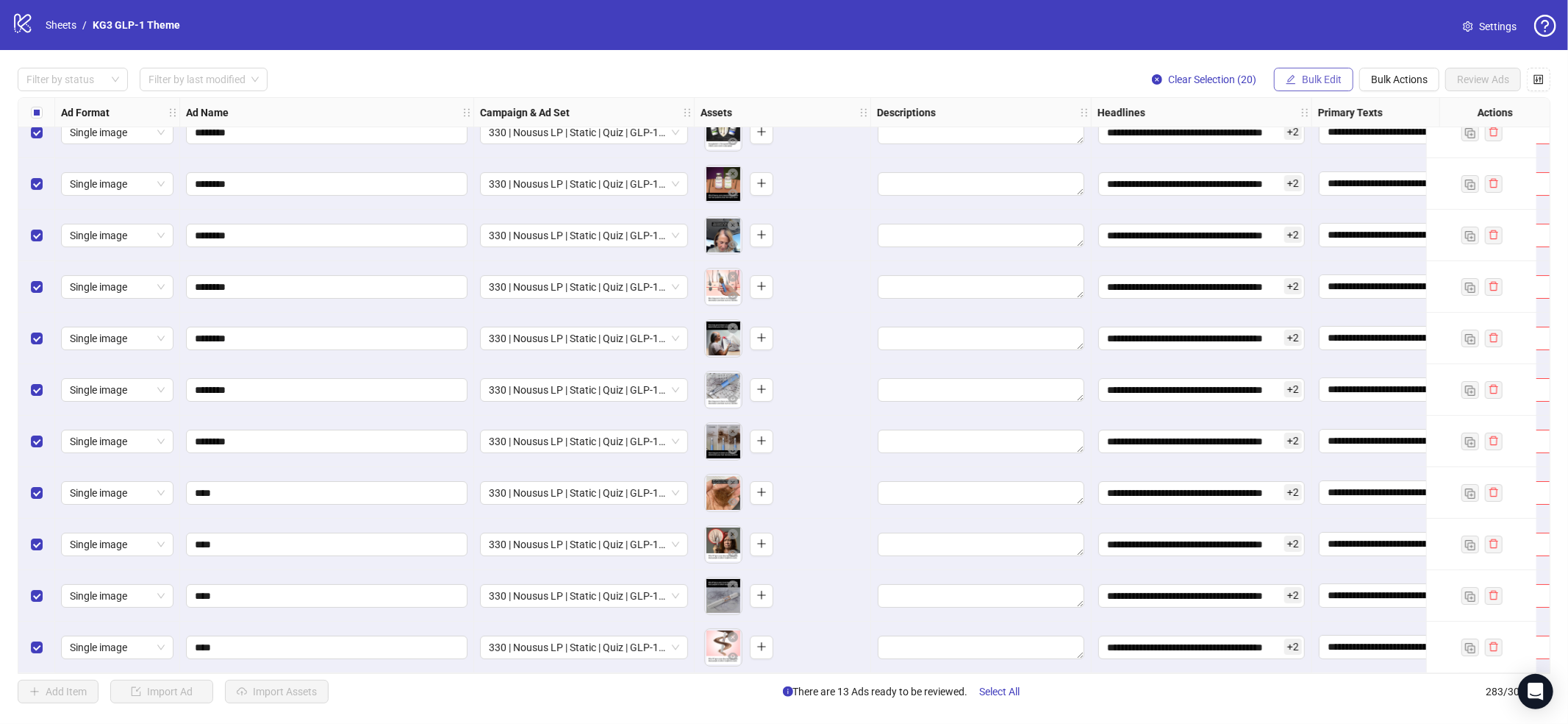
click at [1318, 73] on span "Bulk Edit" at bounding box center [1322, 79] width 39 height 12
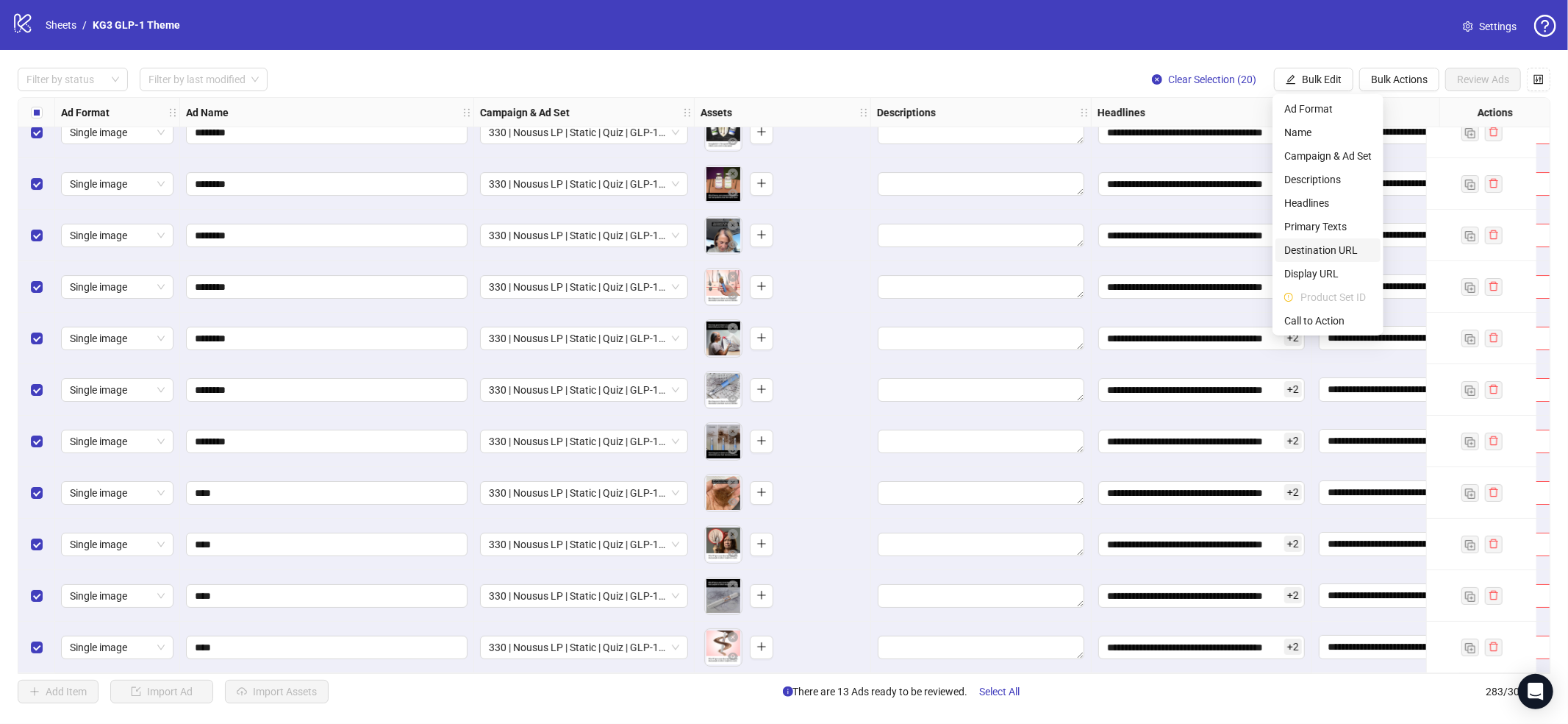
click at [1322, 253] on span "Destination URL" at bounding box center [1328, 250] width 87 height 16
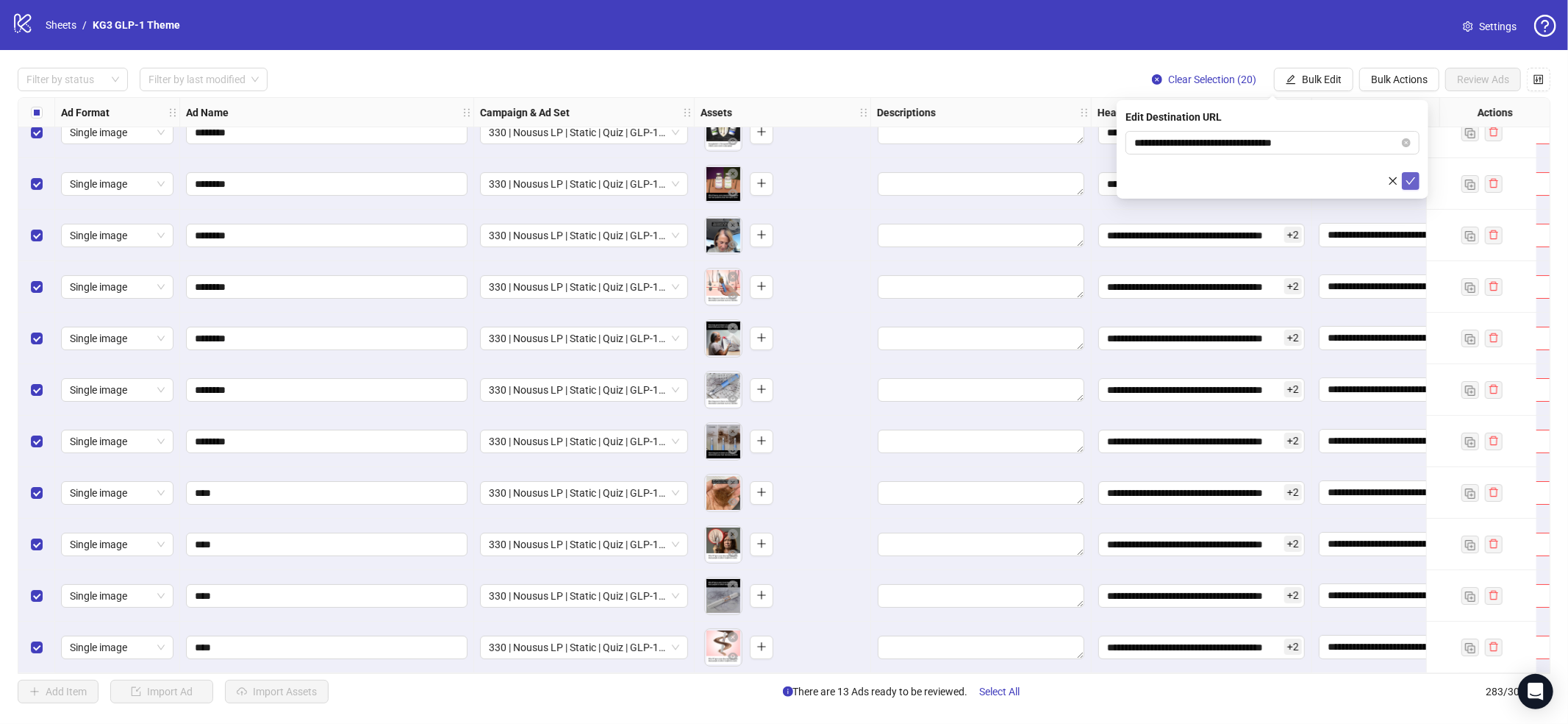
click at [1413, 179] on icon "check" at bounding box center [1412, 181] width 10 height 7
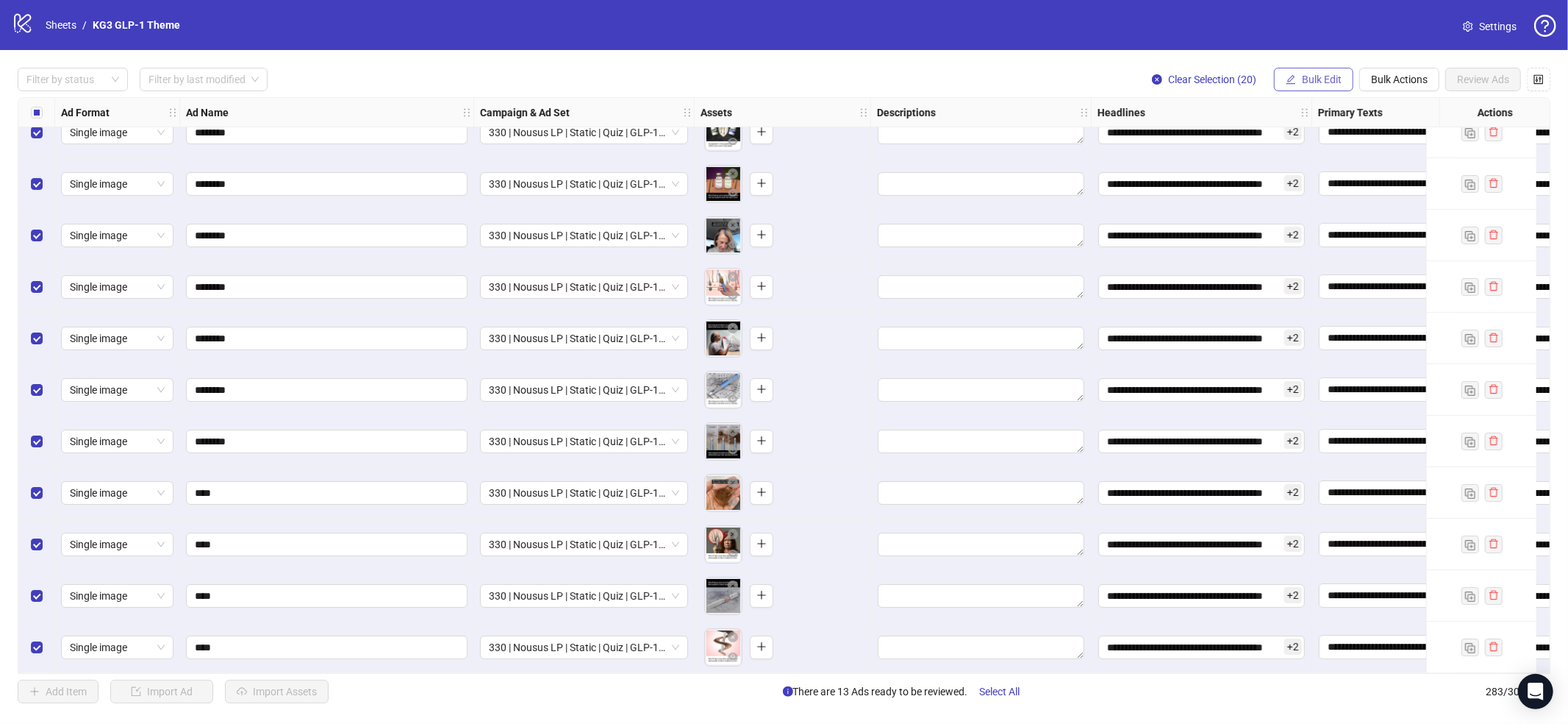
click at [1308, 78] on span "Bulk Edit" at bounding box center [1322, 79] width 39 height 12
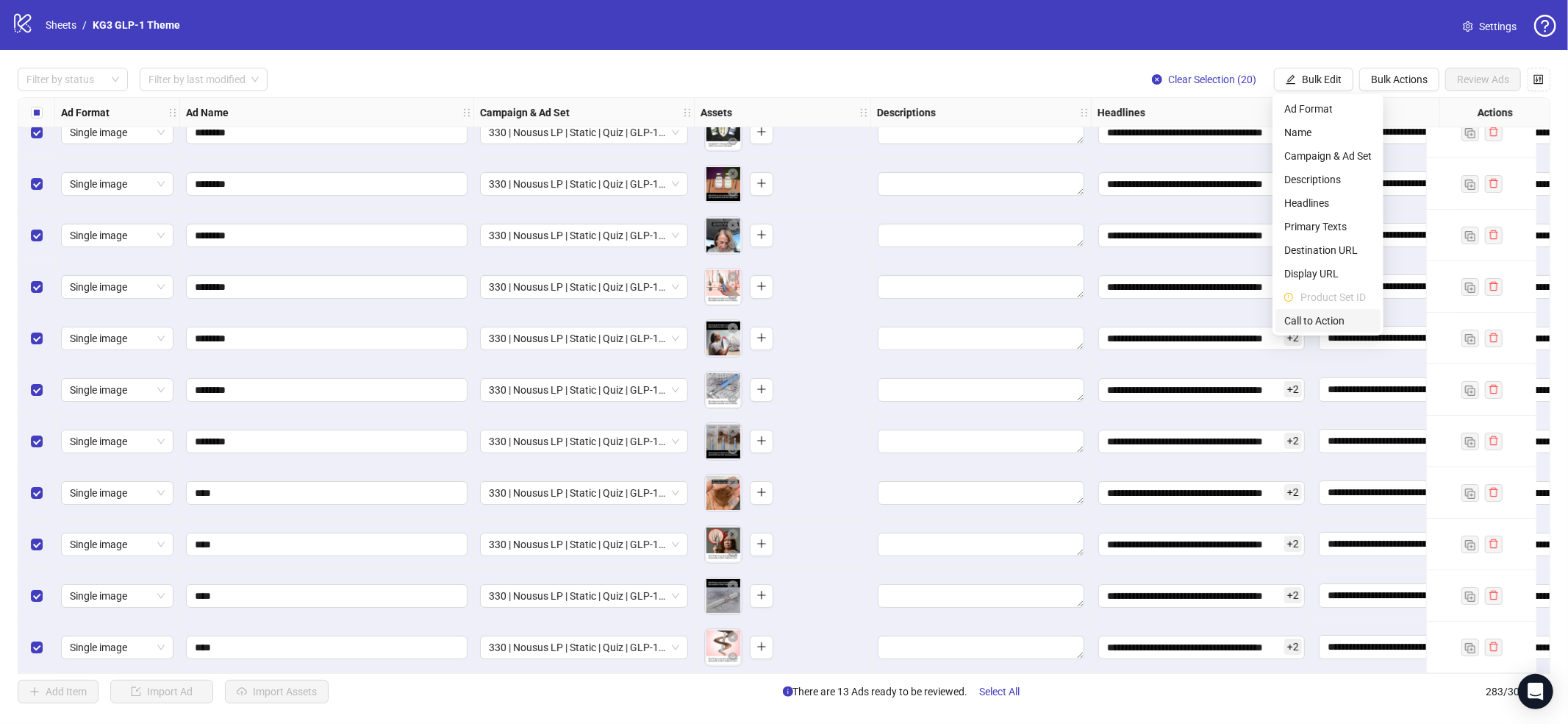
click at [1321, 322] on span "Call to Action" at bounding box center [1328, 321] width 87 height 16
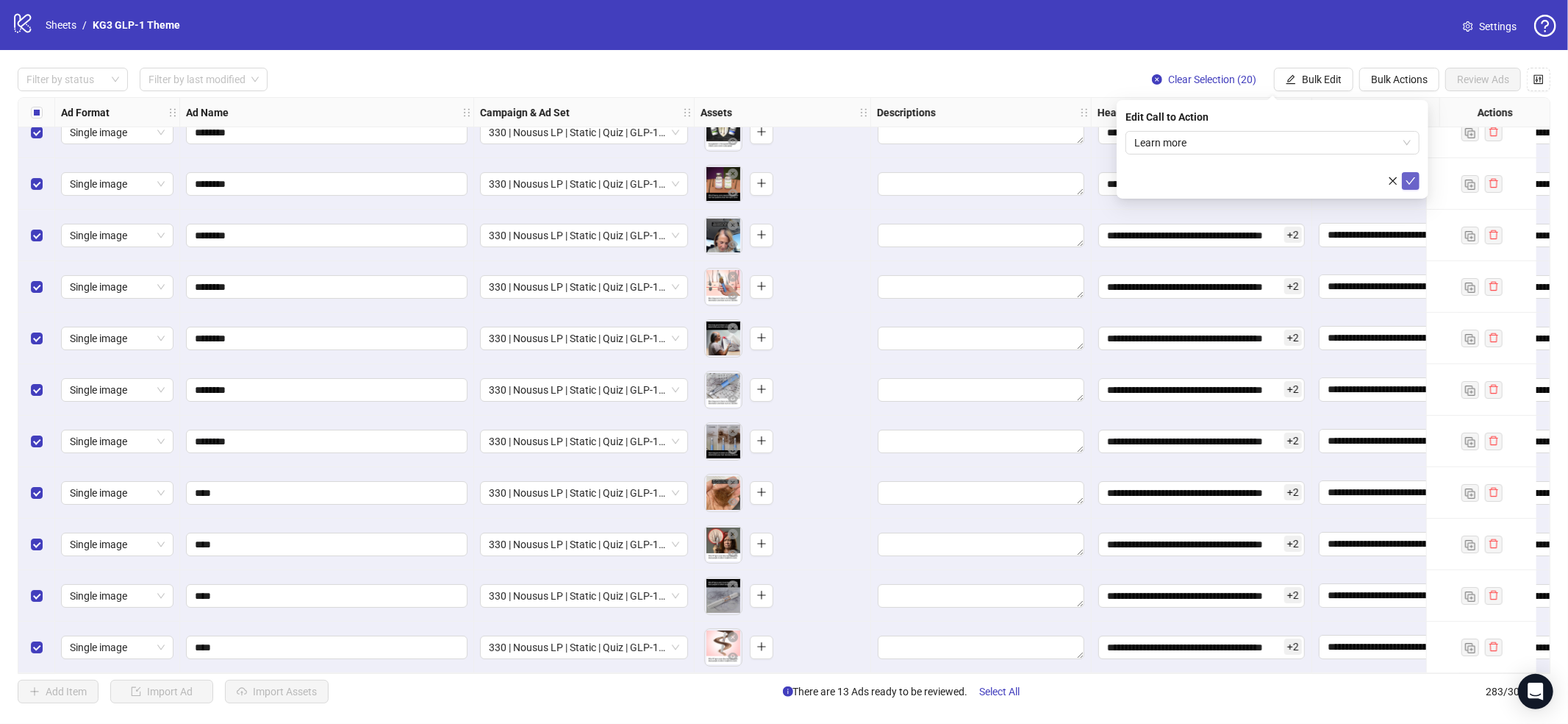
click at [1413, 181] on icon "check" at bounding box center [1411, 181] width 11 height 11
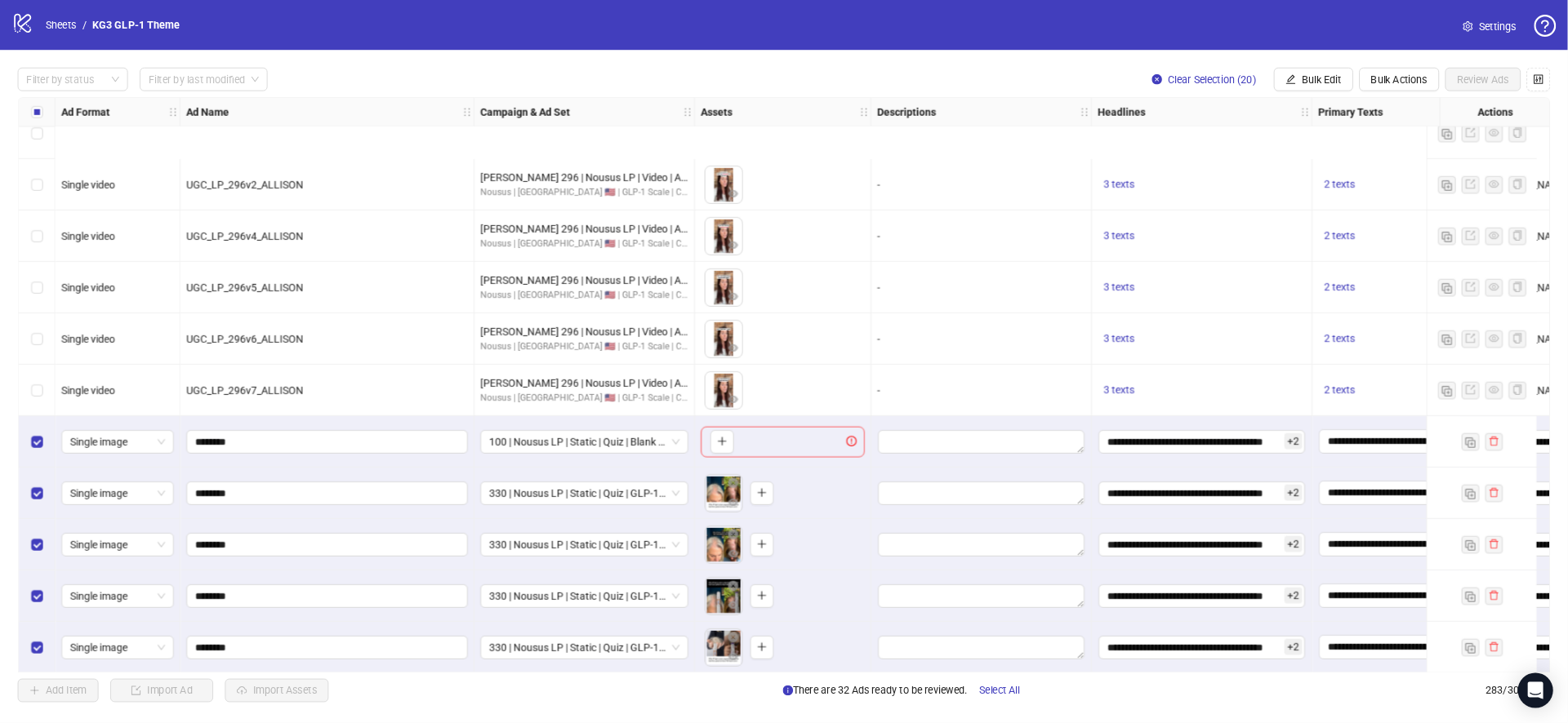
scroll to position [14863, 0]
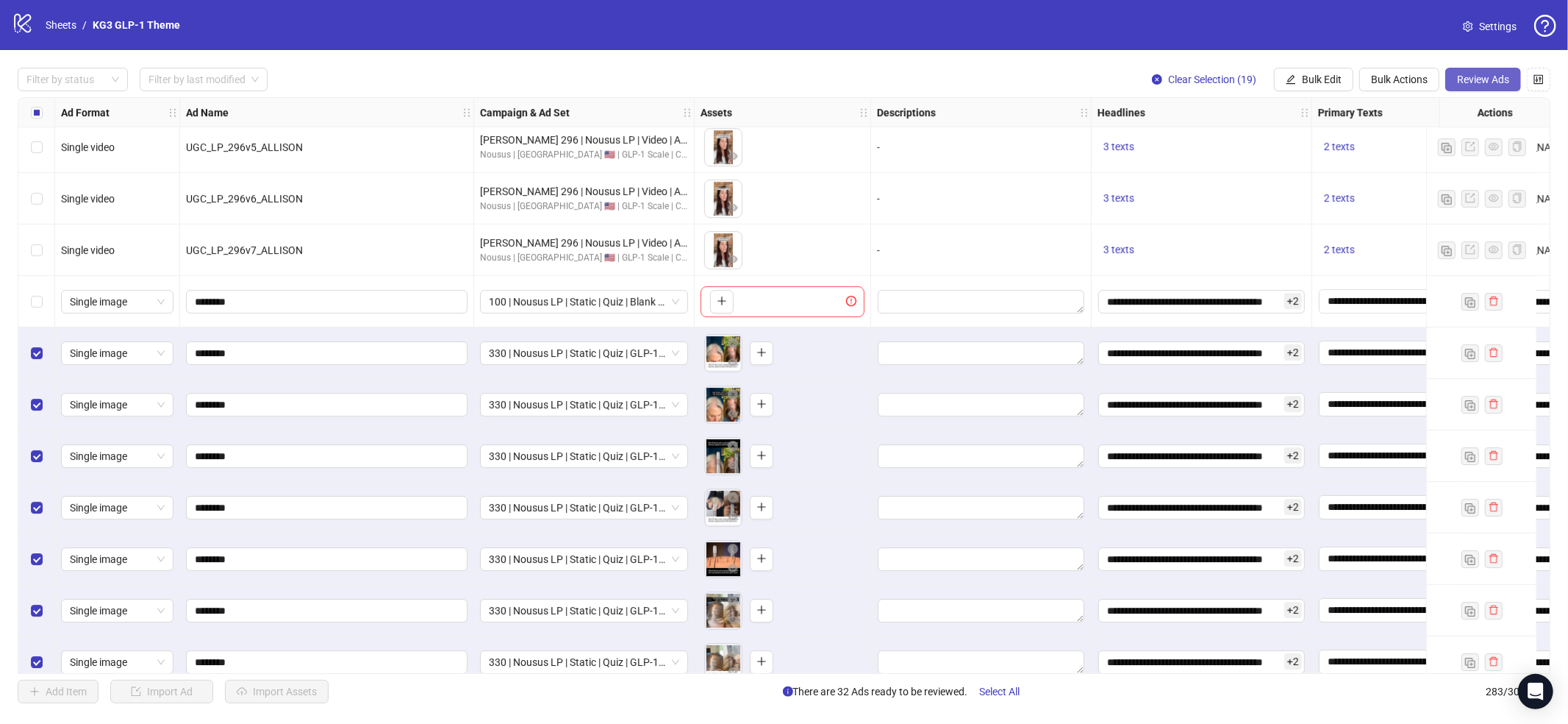
click at [1492, 83] on span "Review Ads" at bounding box center [1482, 79] width 52 height 12
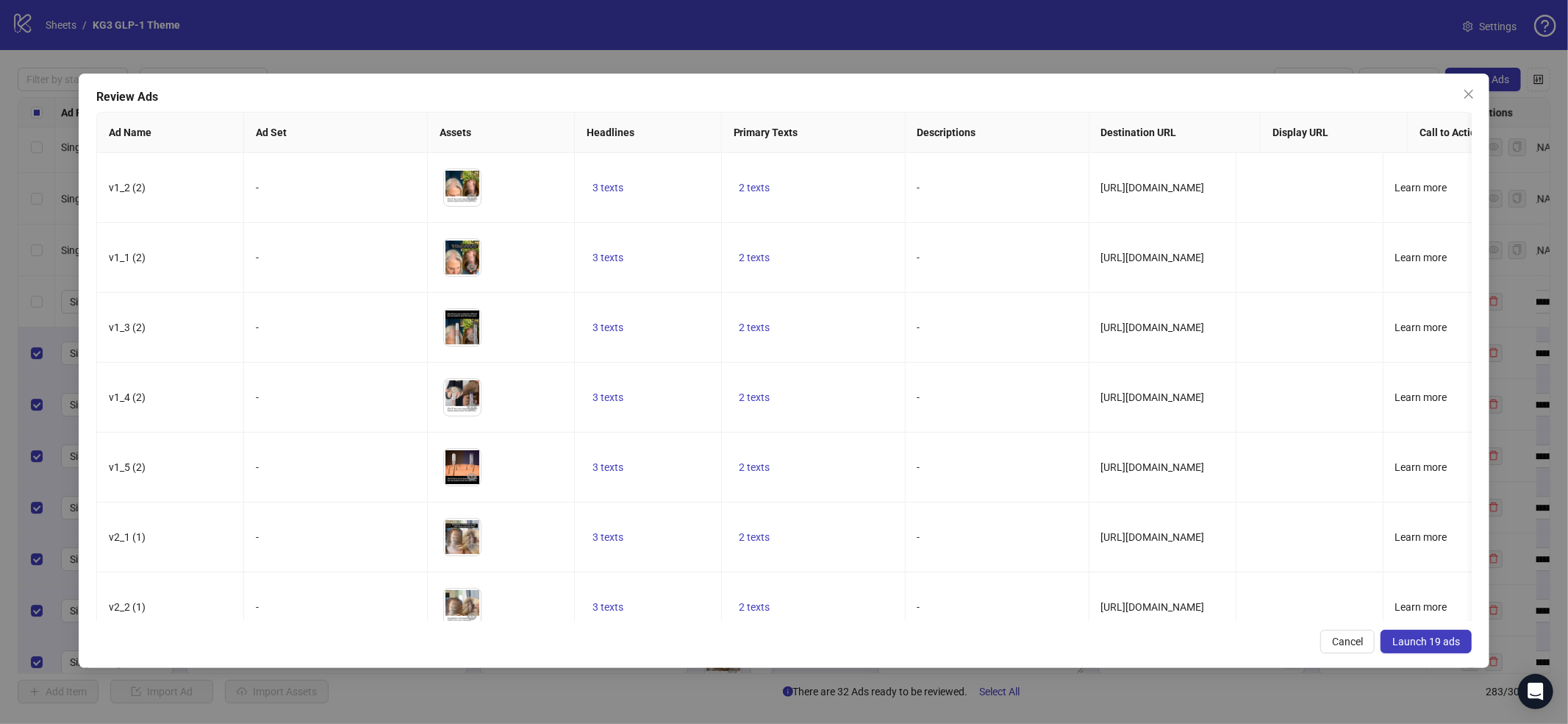
click at [1445, 645] on span "Launch 19 ads" at bounding box center [1427, 642] width 67 height 12
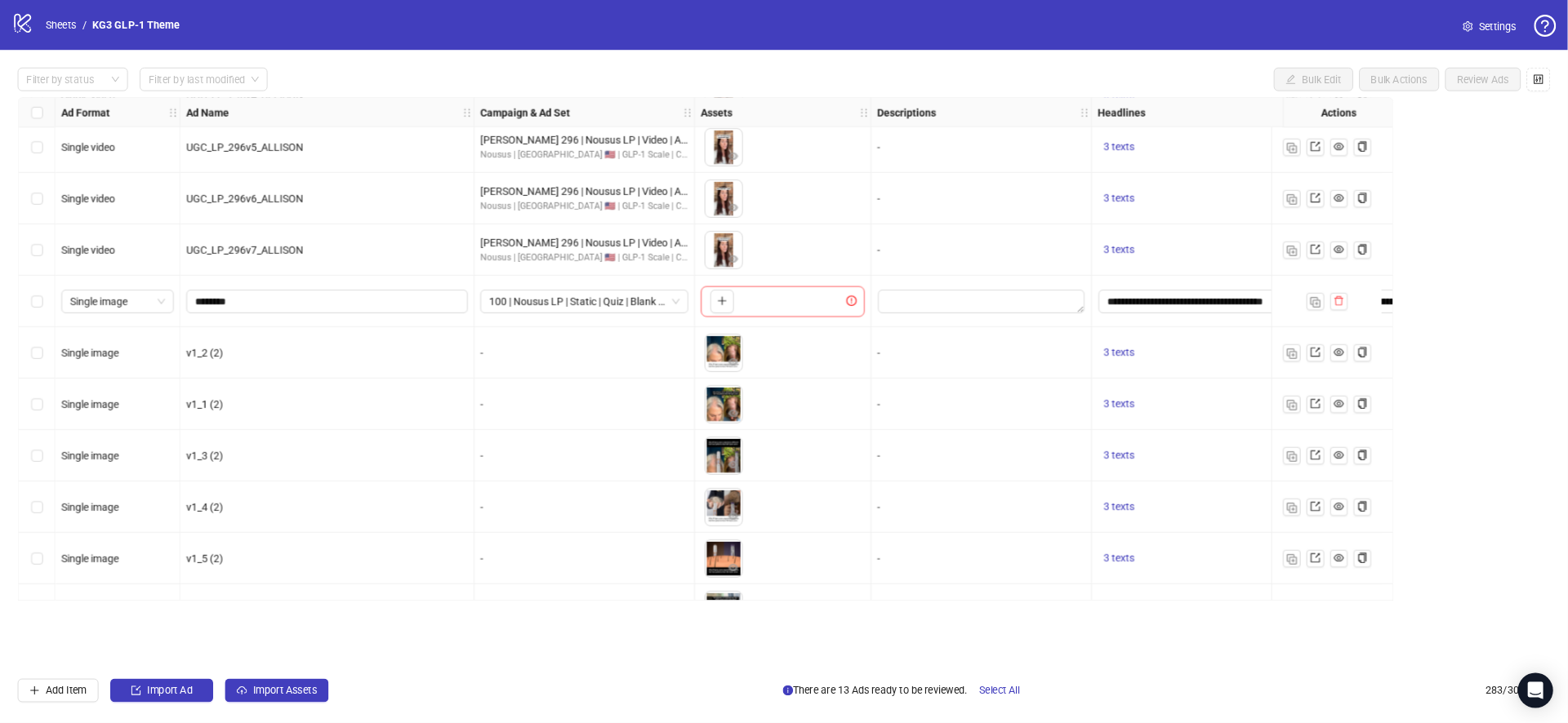
scroll to position [14864, 0]
